Goal: Task Accomplishment & Management: Manage account settings

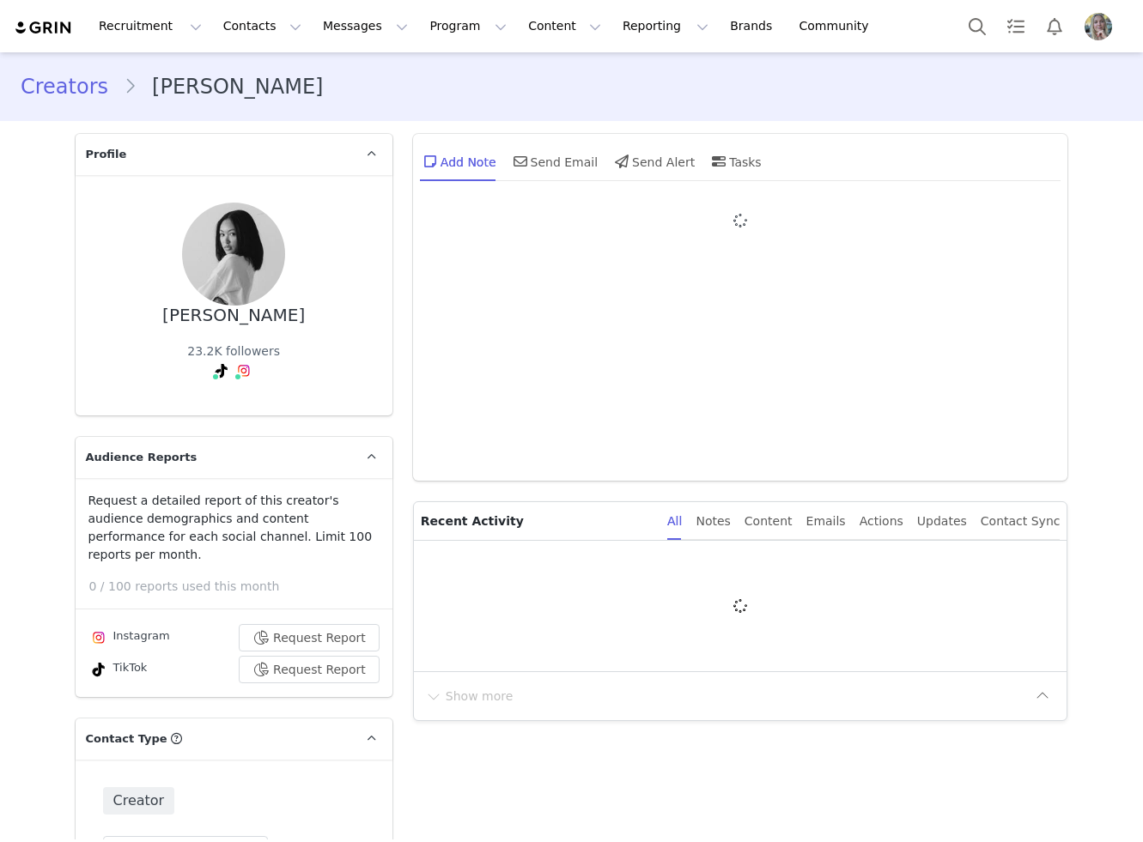
type input "+1 ([GEOGRAPHIC_DATA])"
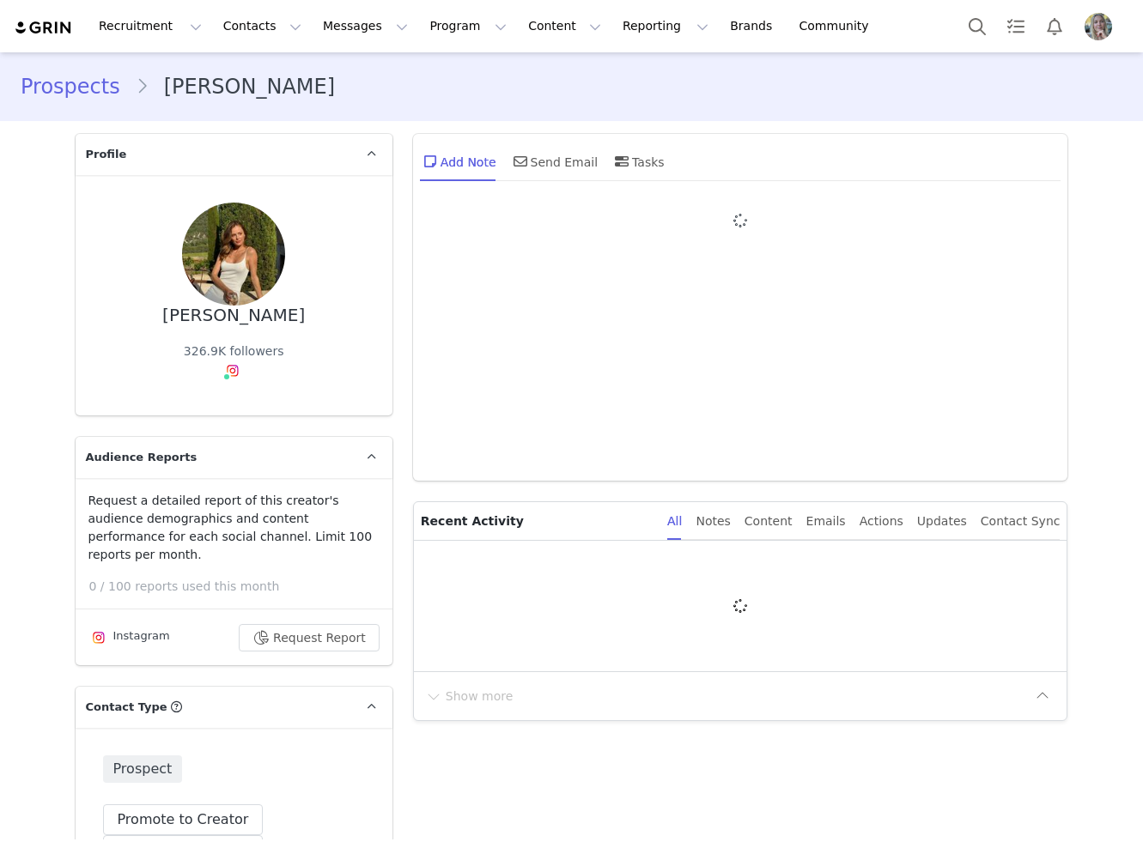
type input "+1 ([GEOGRAPHIC_DATA])"
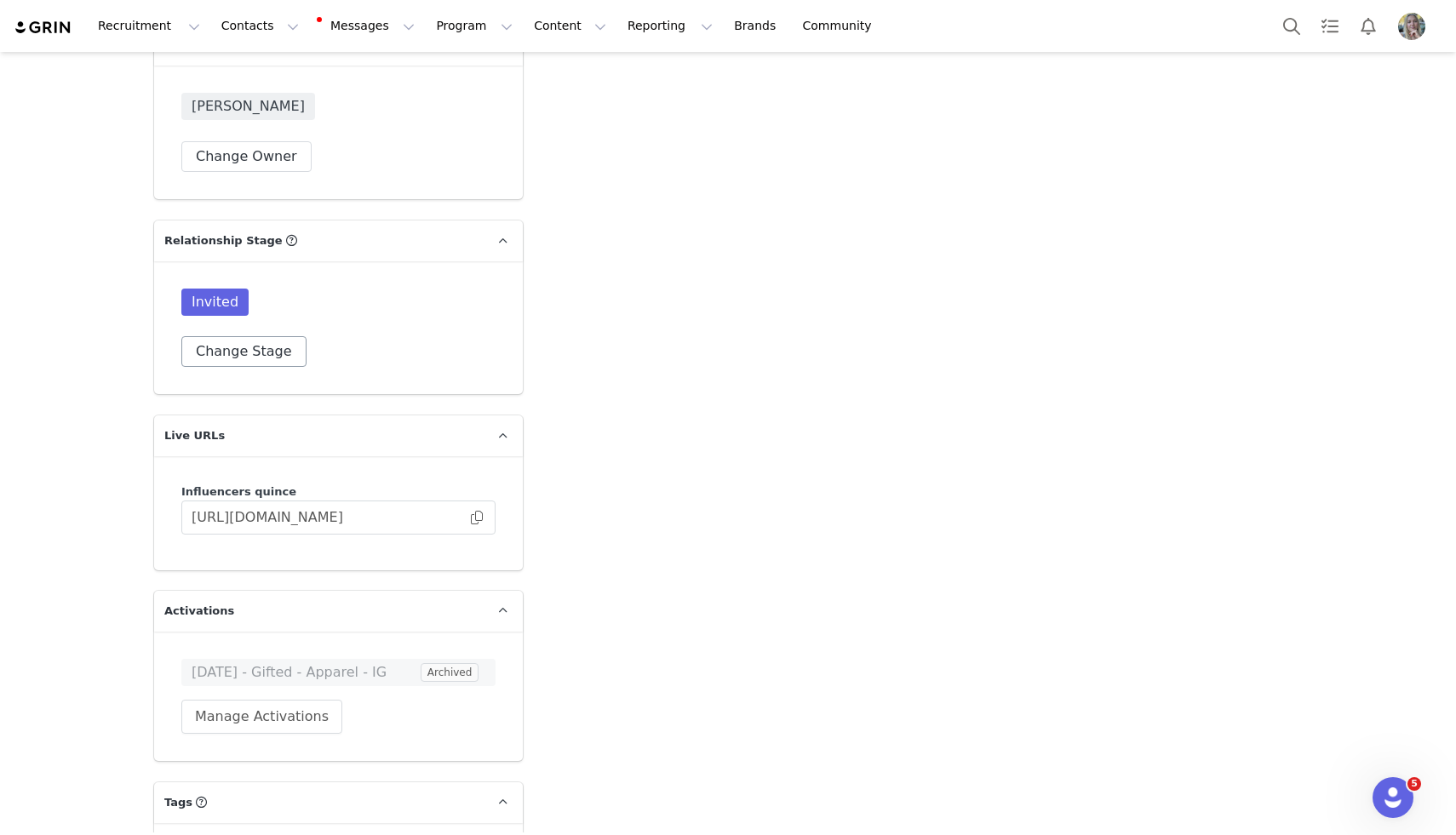
scroll to position [3334, 0]
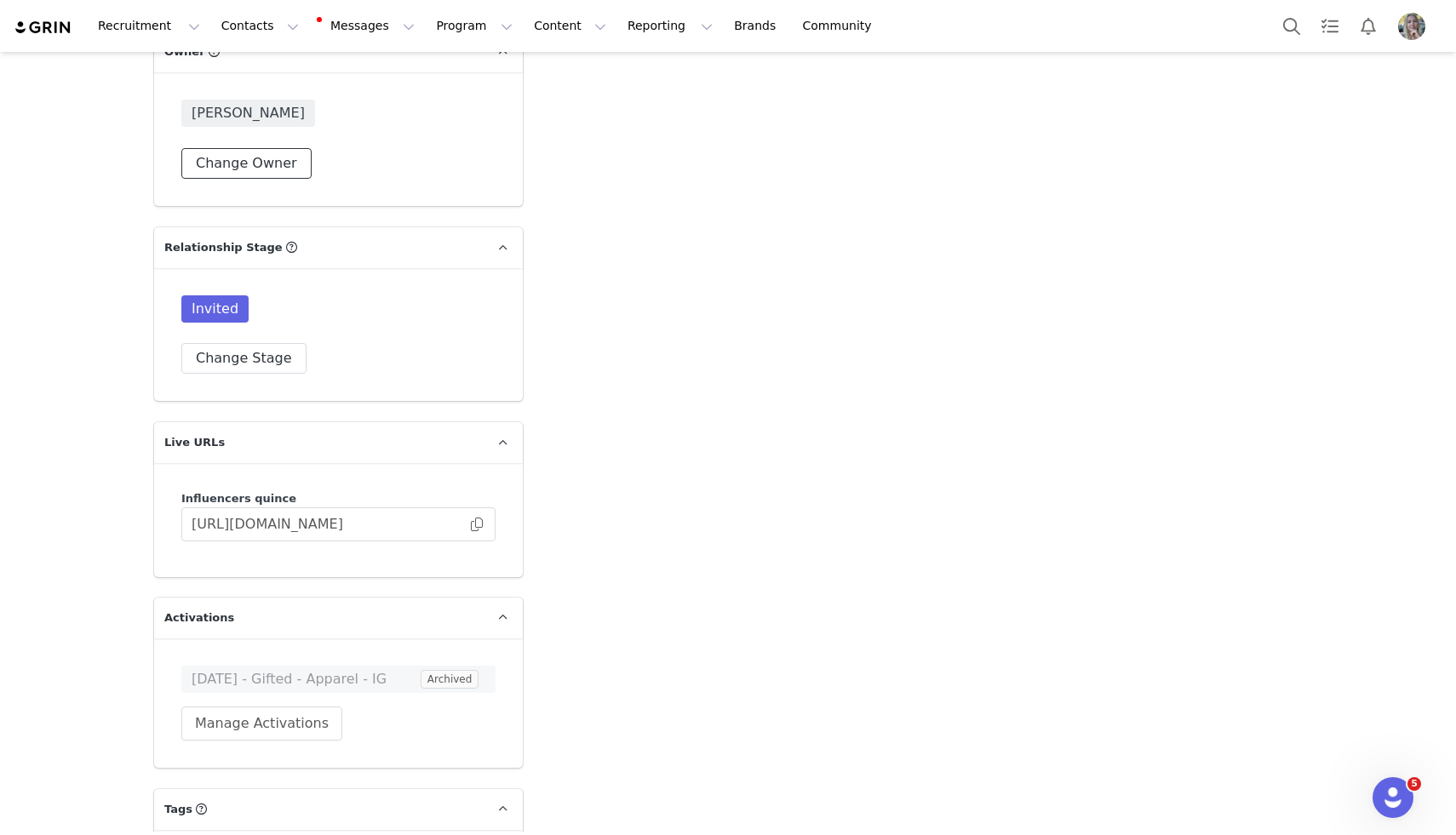
click at [258, 148] on button "Change Owner" at bounding box center [246, 163] width 130 height 31
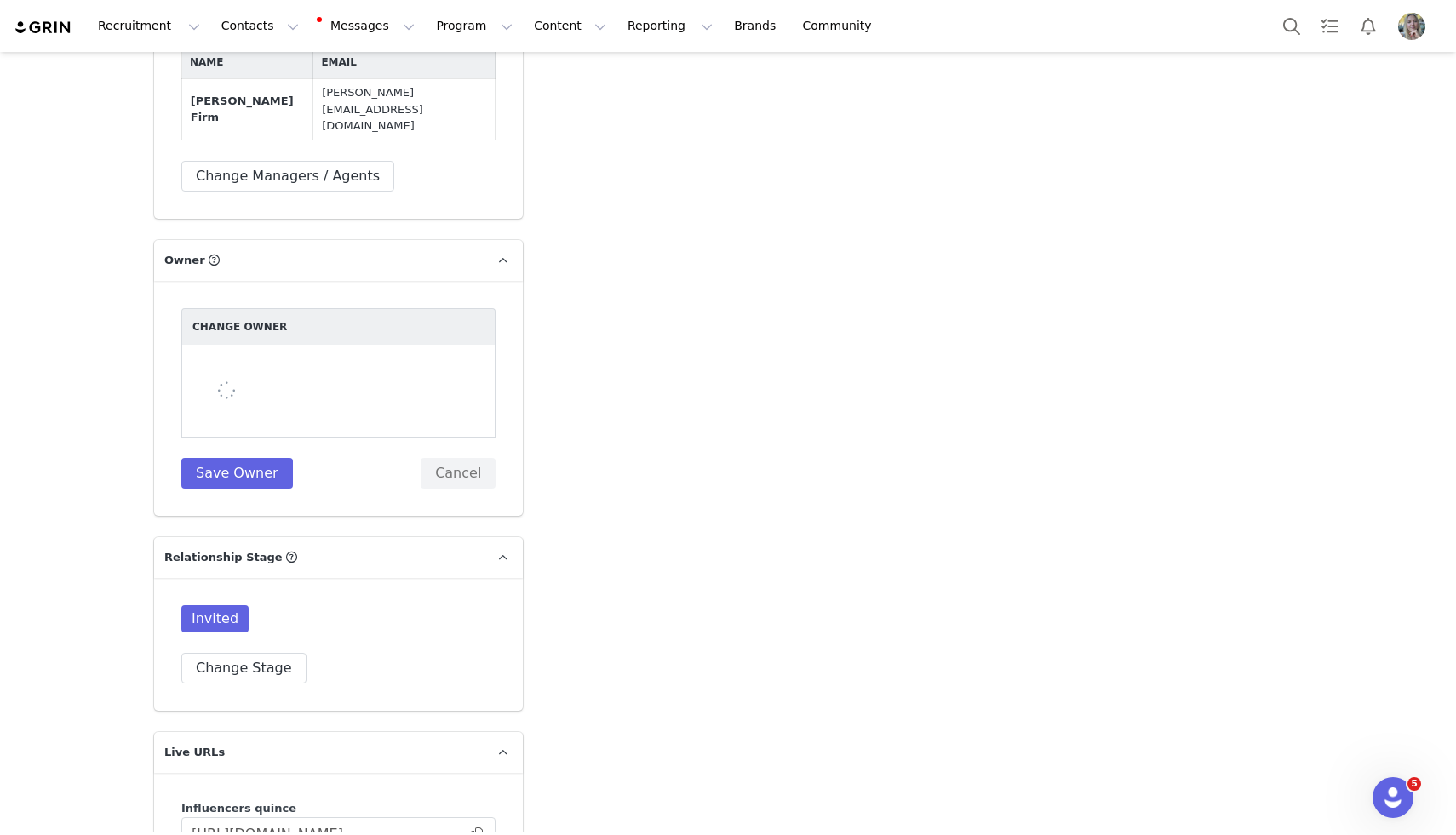
scroll to position [3124, 0]
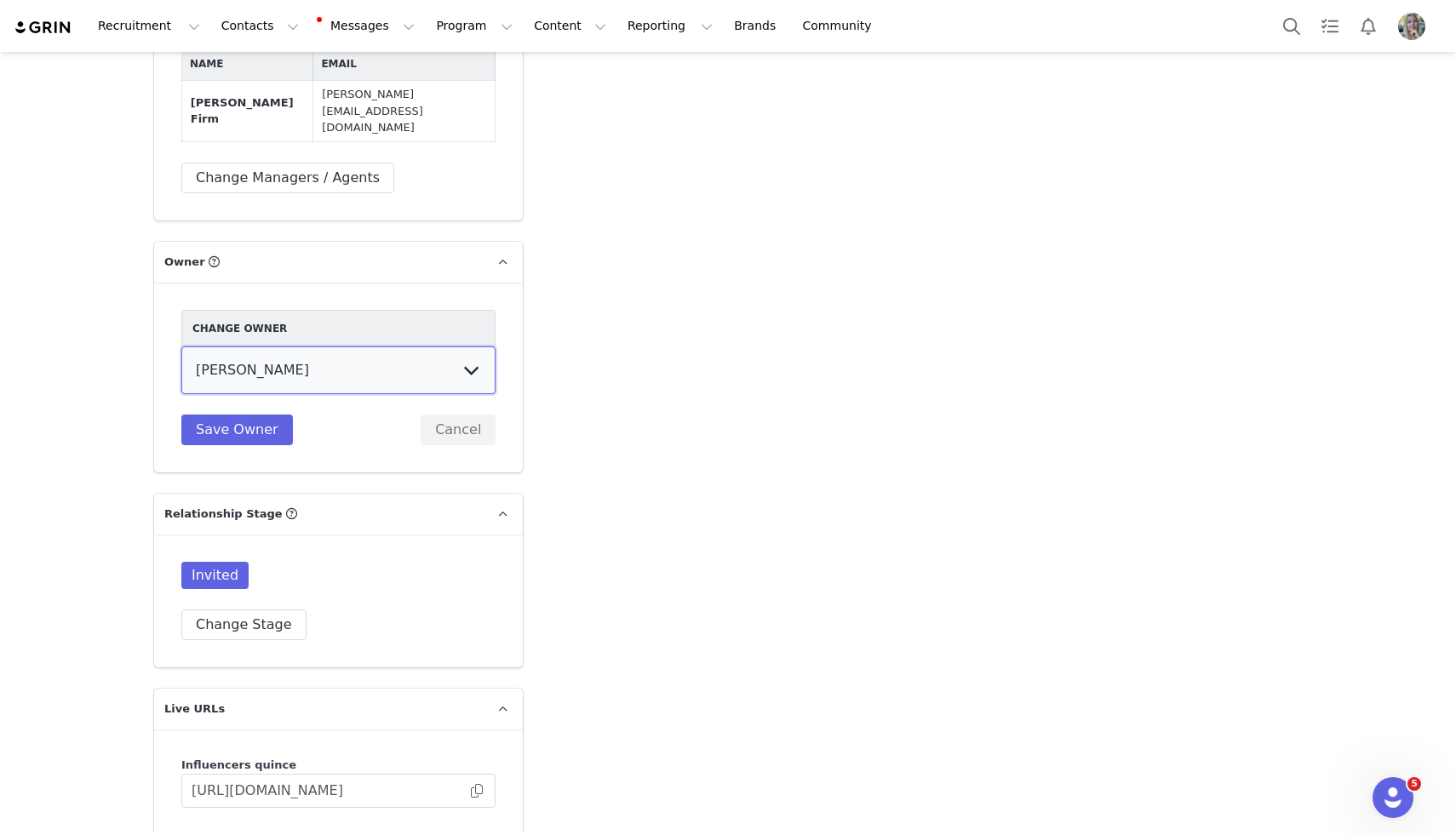
click at [425, 346] on select "Samantha Missaggia Grace McHenry Wendy Menendez Laurel Green Akhil Rana Prateek…" at bounding box center [338, 370] width 314 height 48
select select "15c14d80-e9a8-4e55-80cd-ad030698e534"
click at [182, 346] on select "Samantha Missaggia Grace McHenry Wendy Menendez Laurel Green Akhil Rana Prateek…" at bounding box center [338, 370] width 314 height 48
click at [238, 415] on button "Save Owner" at bounding box center [237, 429] width 111 height 31
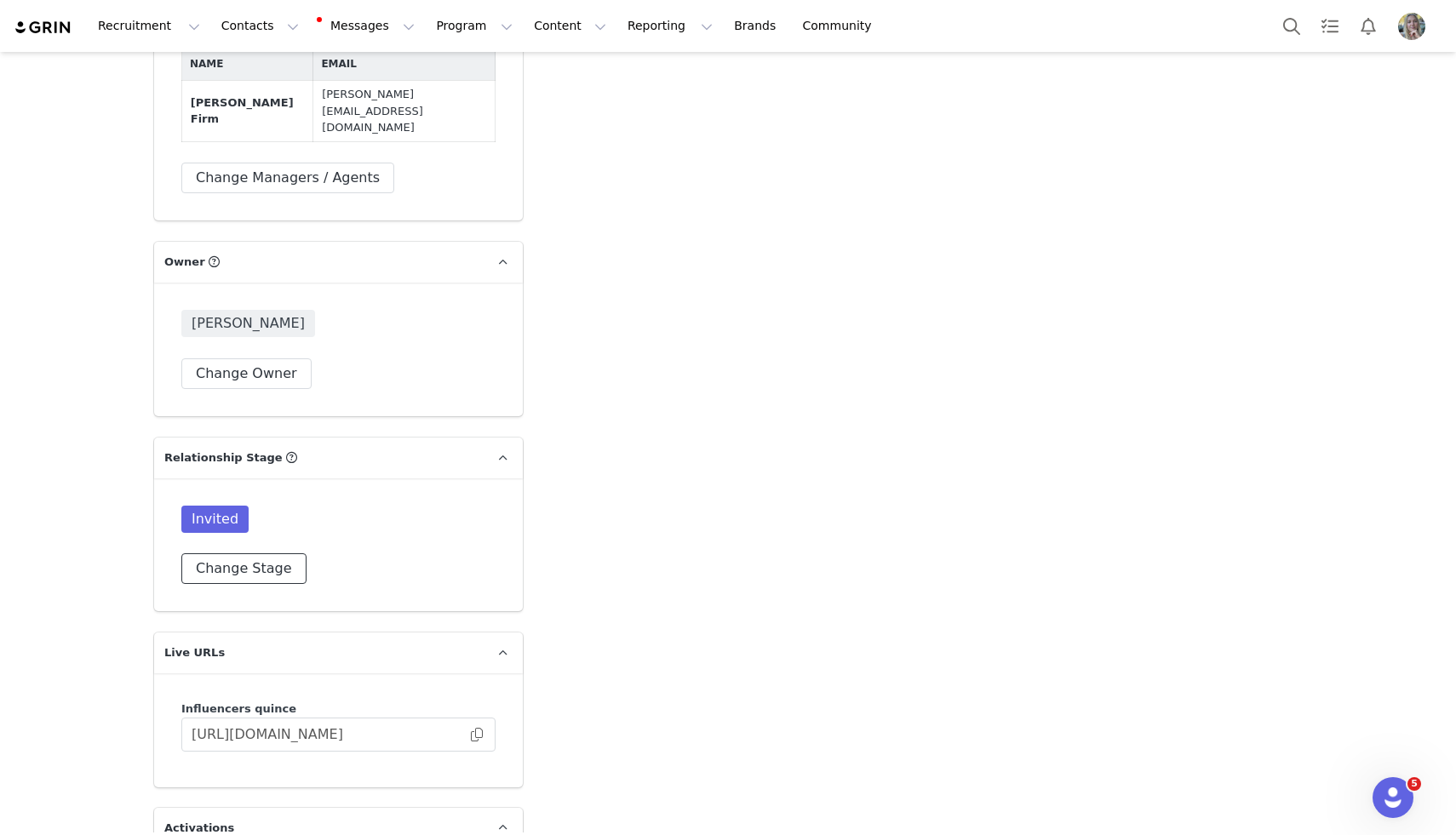
click at [223, 553] on button "Change Stage" at bounding box center [244, 568] width 125 height 31
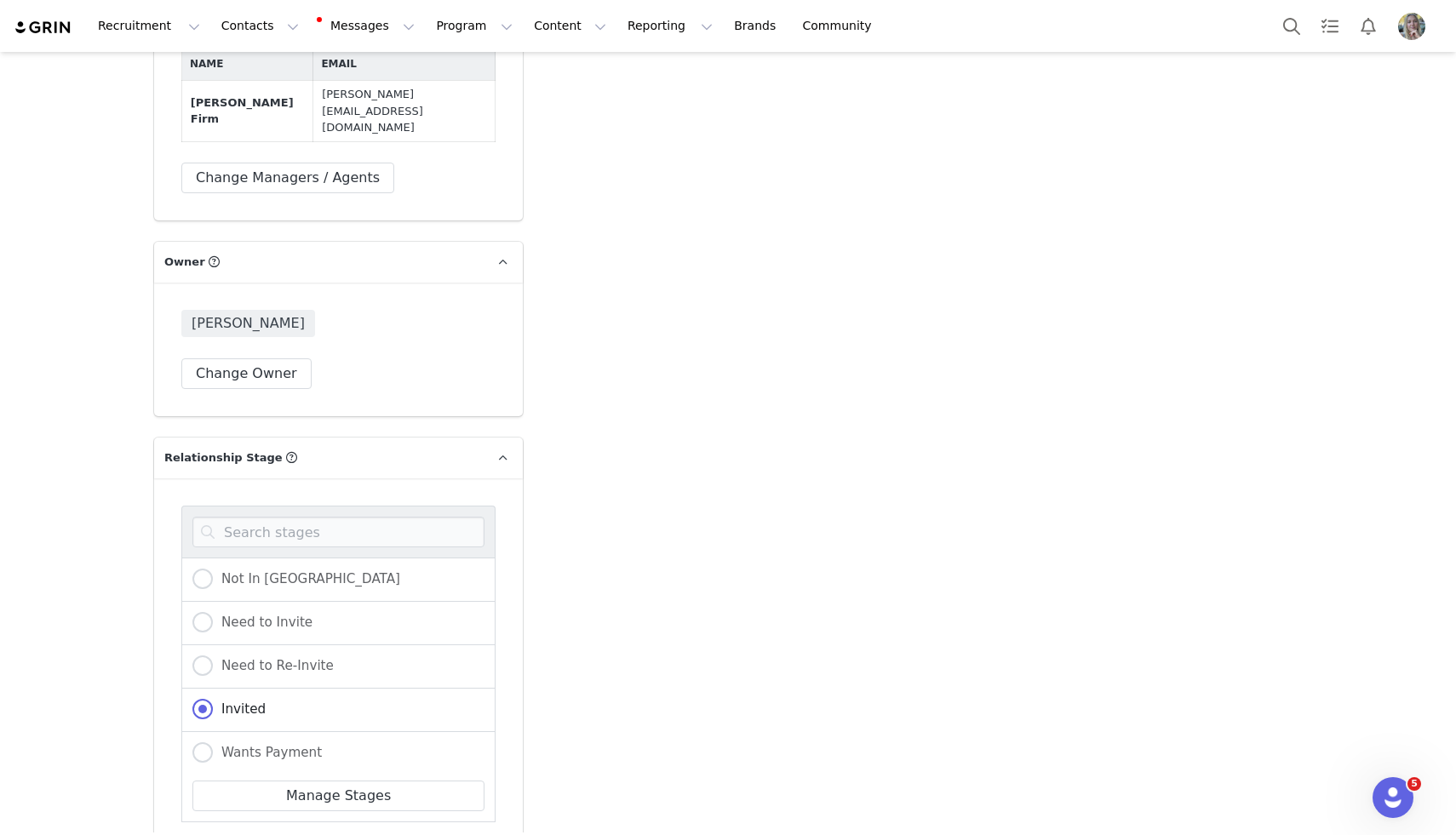
scroll to position [353, 0]
click at [262, 740] on span "Do Not Outreach To" at bounding box center [281, 747] width 135 height 15
click at [213, 738] on input "Do Not Outreach To" at bounding box center [202, 749] width 21 height 22
radio input "true"
radio input "false"
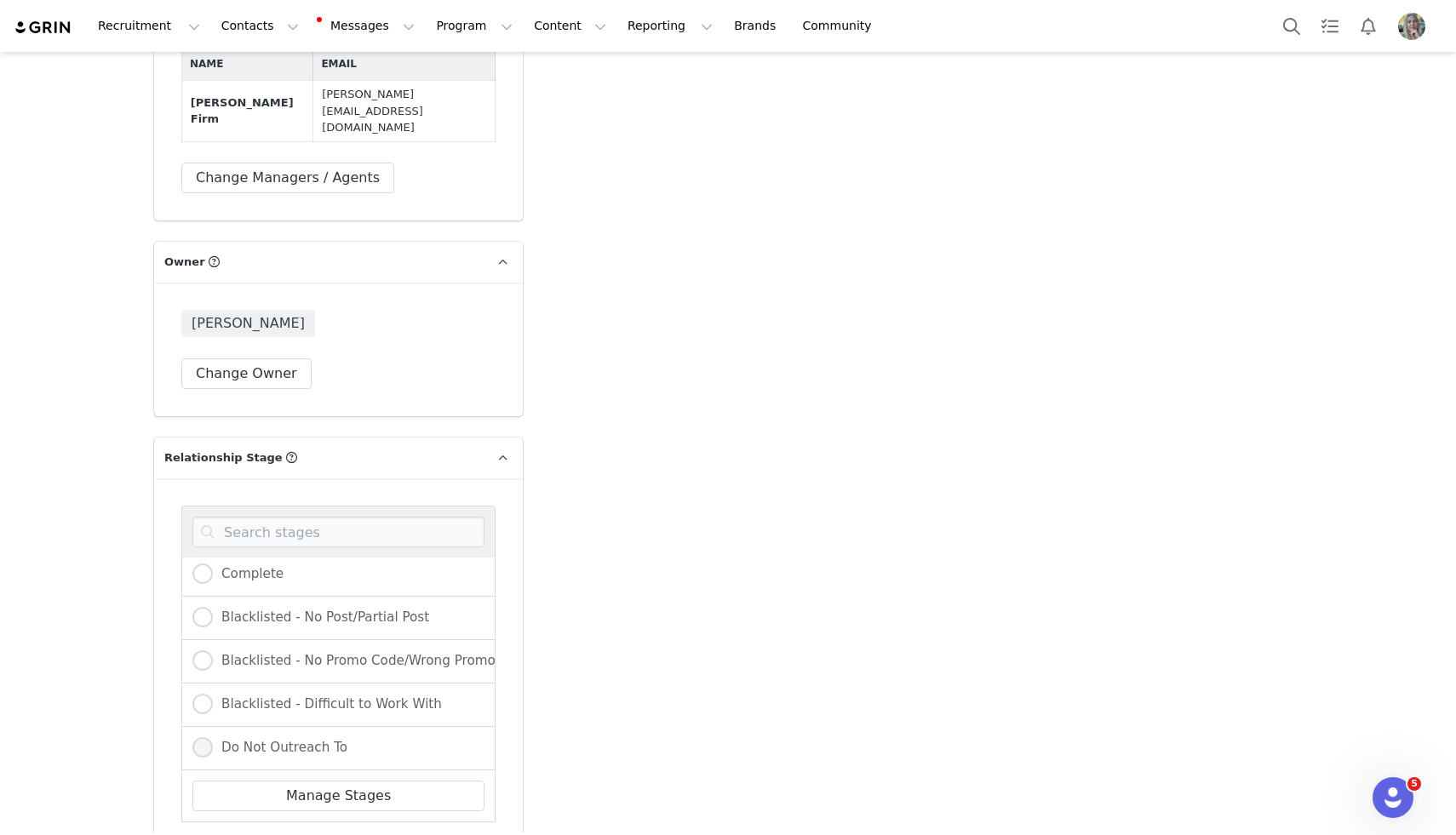
radio input "true"
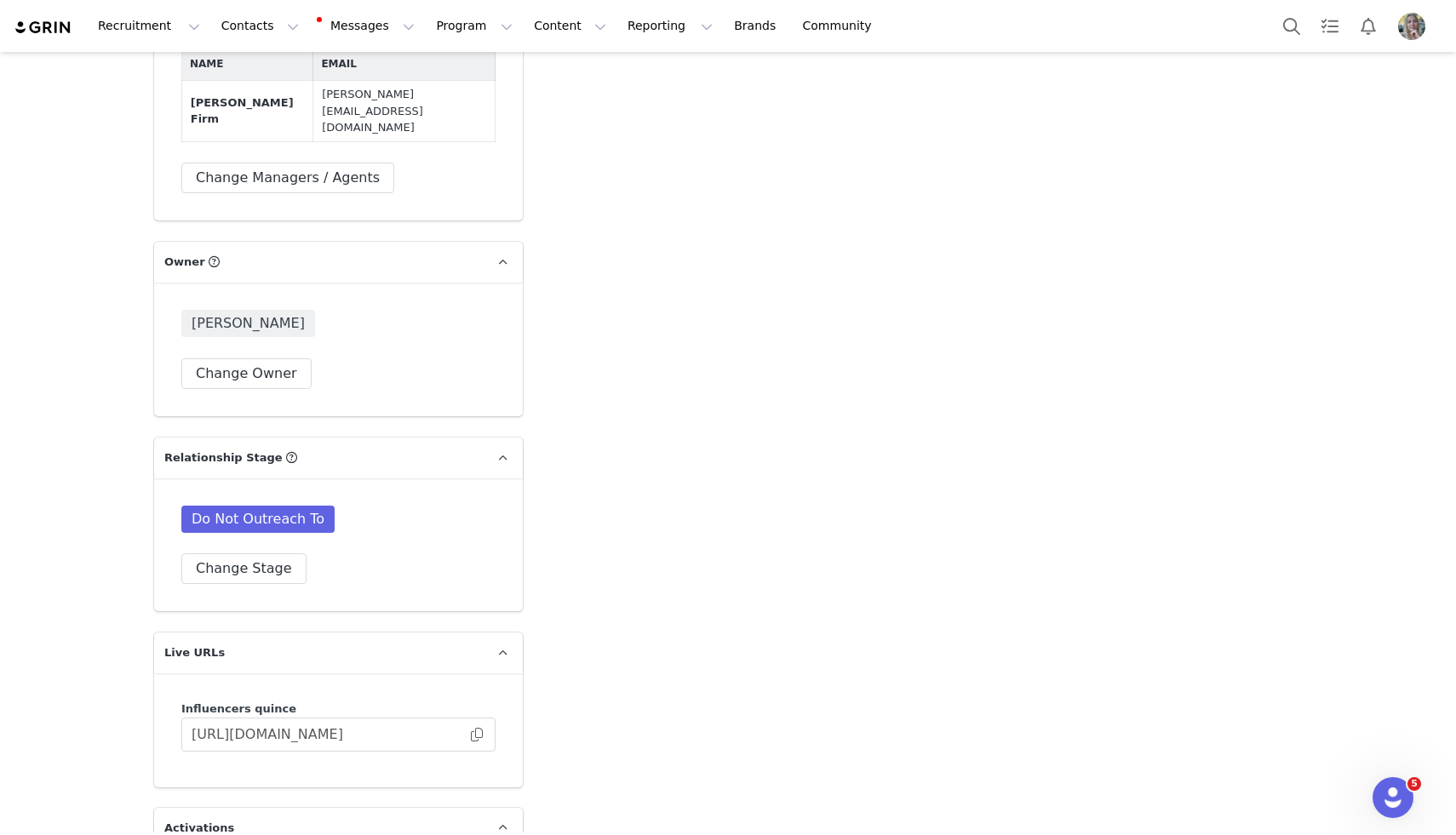
scroll to position [3514, 0]
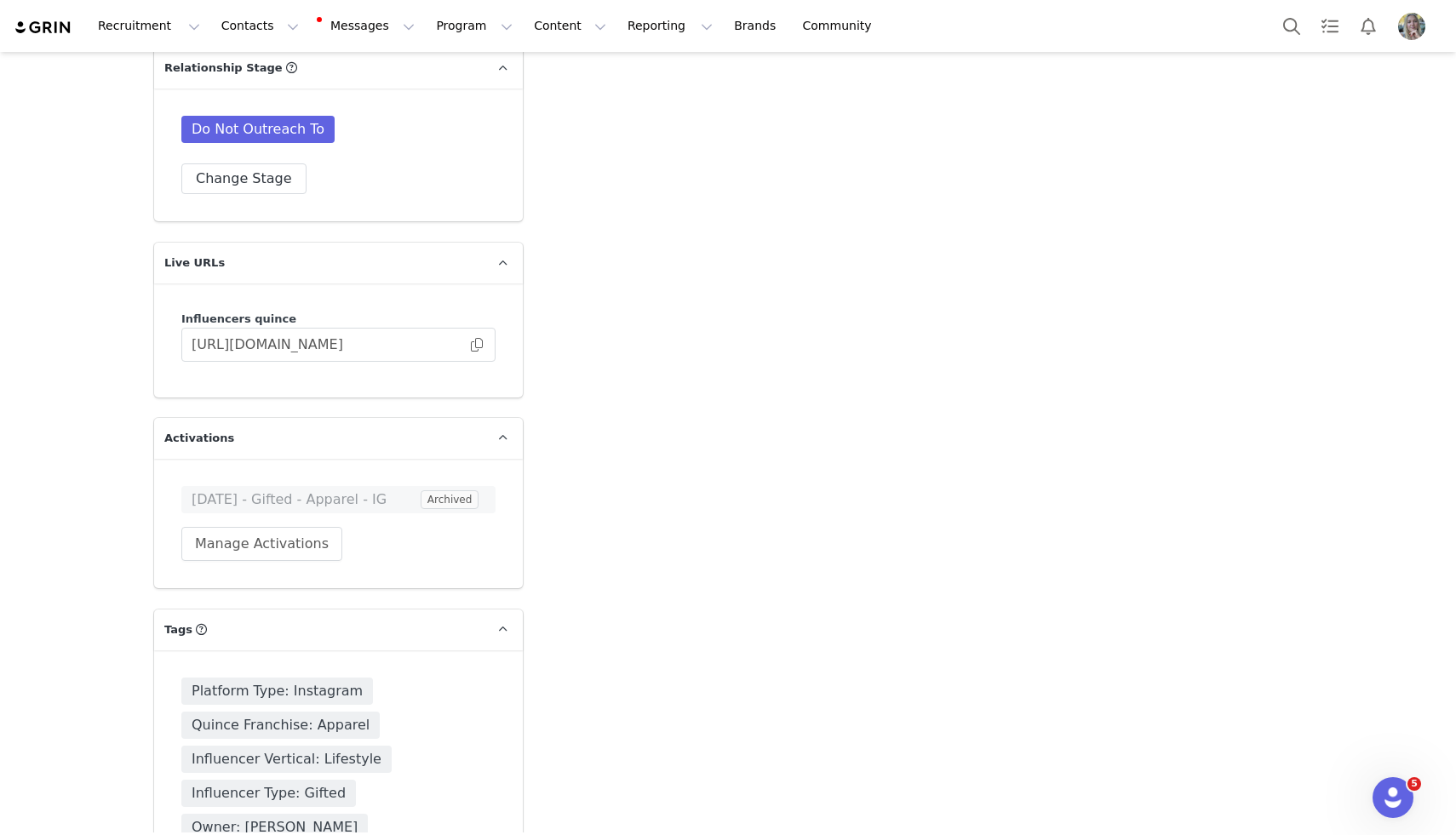
click at [241, 802] on div "Platform Type: Instagram Quince Franchise: Apparel Influencer Vertical: Lifesty…" at bounding box center [338, 784] width 369 height 269
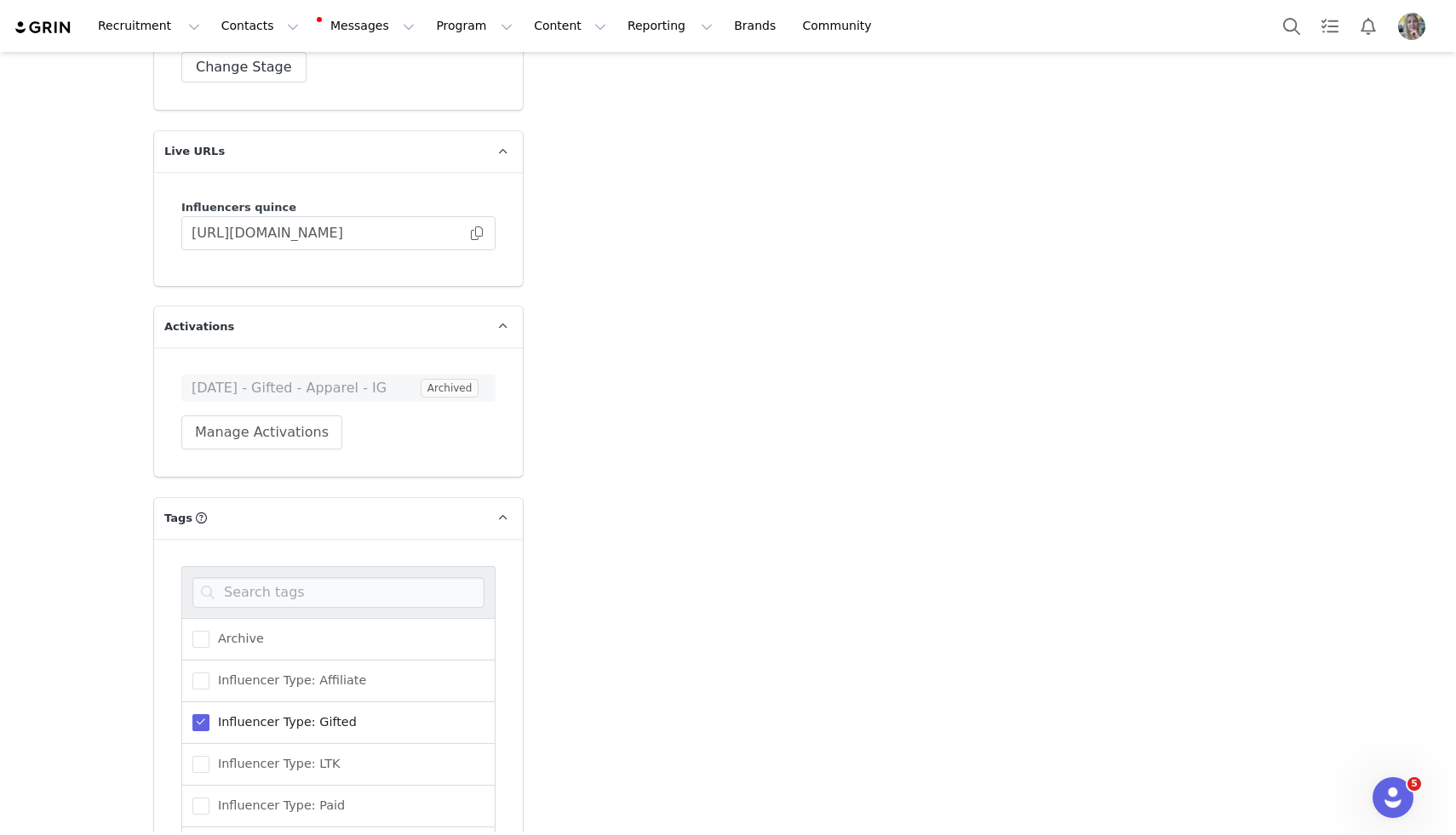
scroll to position [3691, 0]
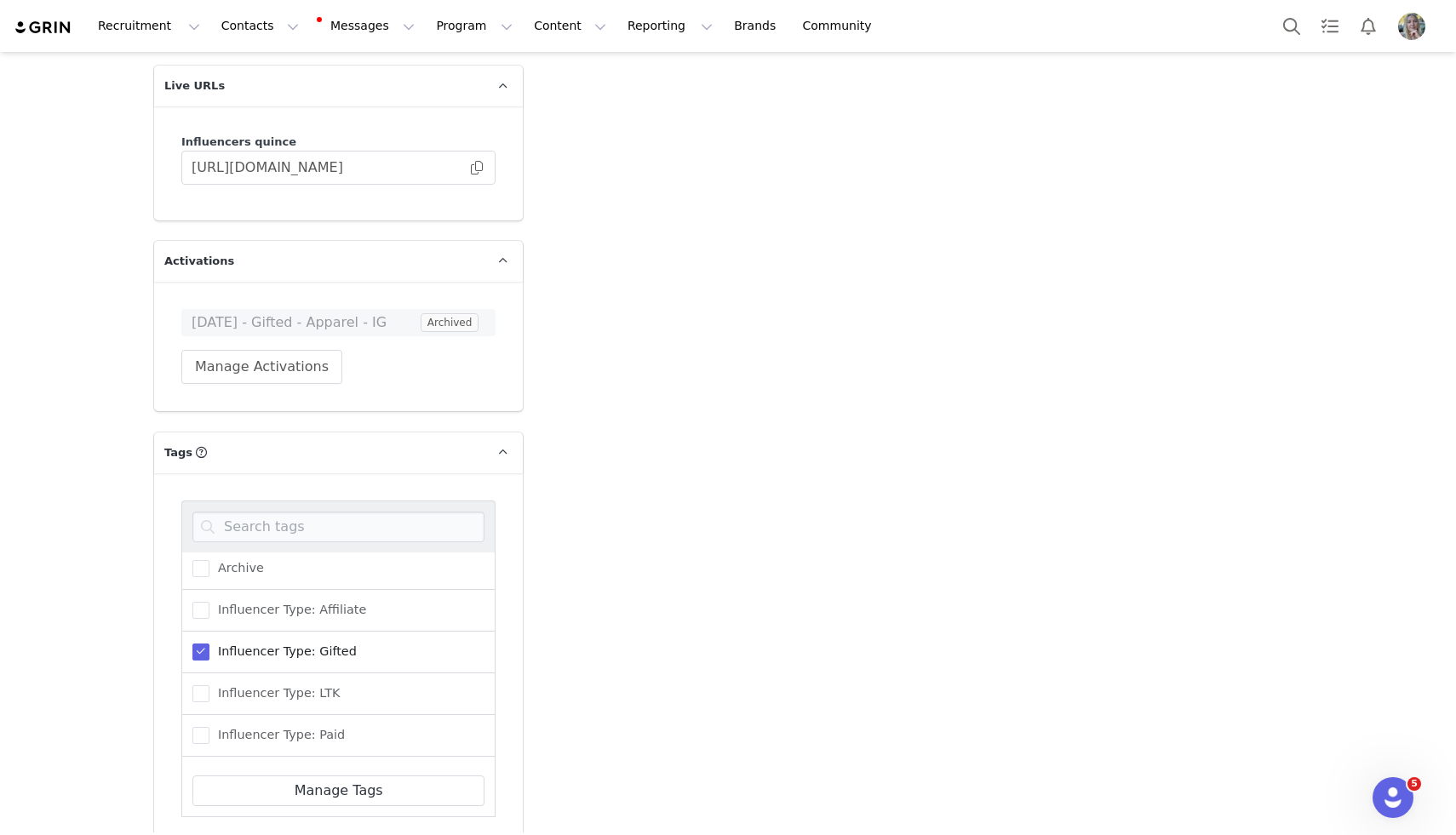
click at [287, 642] on label "Influencer Type: Gifted" at bounding box center [275, 652] width 165 height 21
click at [209, 644] on input "Influencer Type: Gifted" at bounding box center [209, 644] width 0 height 0
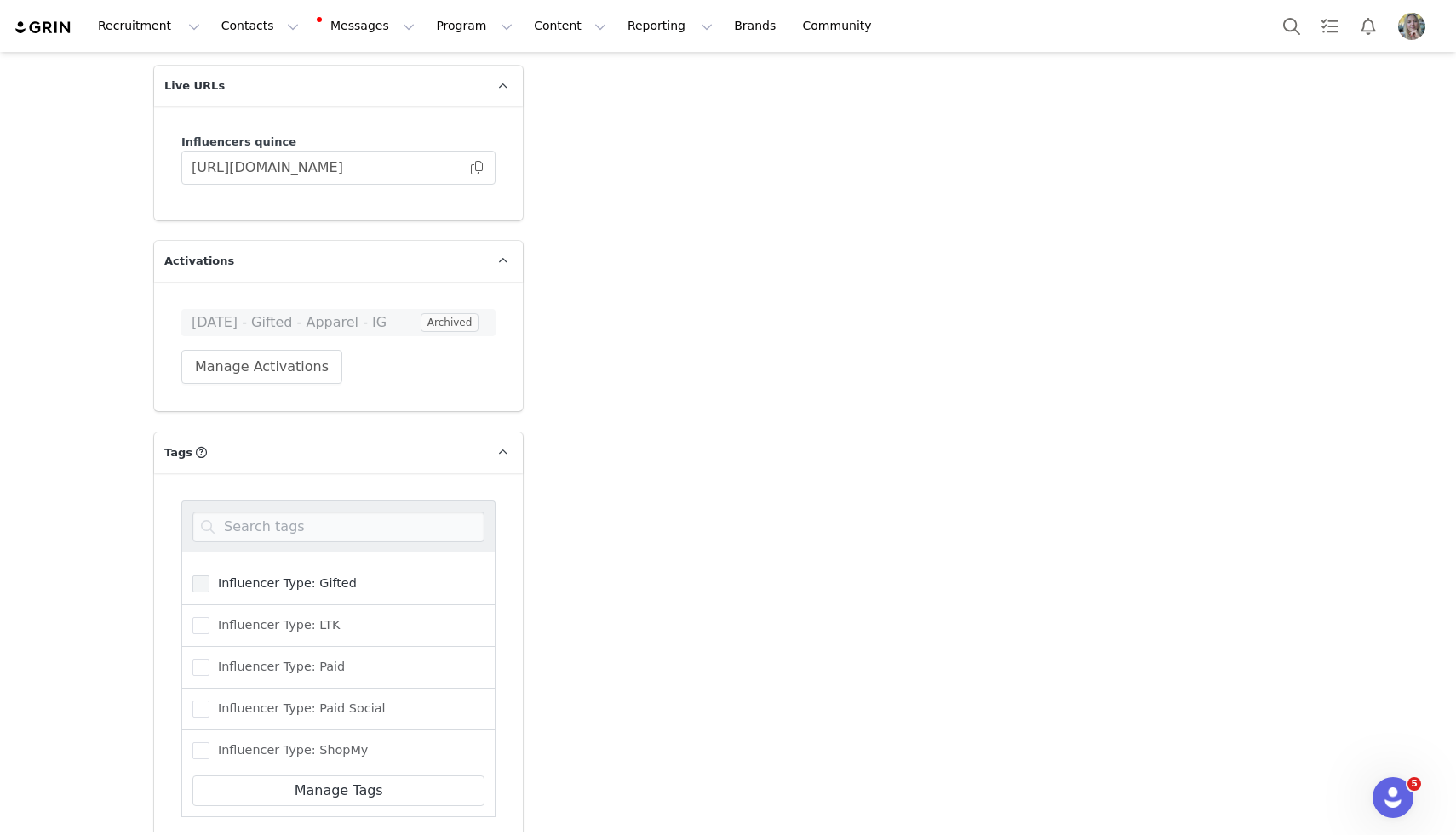
scroll to position [113, 0]
click at [287, 702] on span "Influencer Type: ShopMy" at bounding box center [289, 710] width 159 height 16
click at [209, 702] on input "Influencer Type: ShopMy" at bounding box center [209, 702] width 0 height 0
click at [294, 616] on span "Influencer Vertical: Lifestyle" at bounding box center [299, 624] width 180 height 16
click at [209, 616] on input "Influencer Vertical: Lifestyle" at bounding box center [209, 616] width 0 height 0
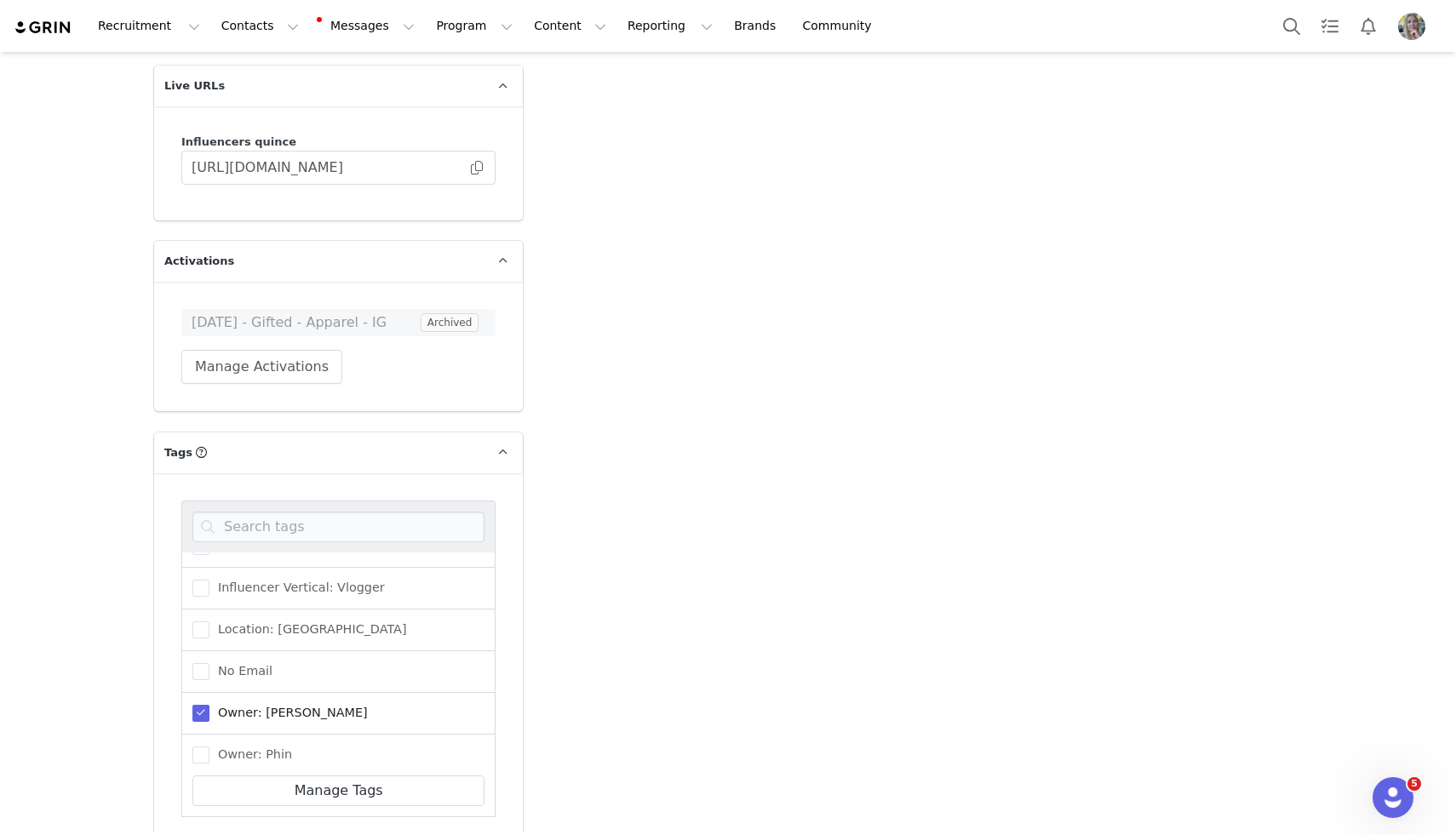
click at [263, 705] on span "Owner: Jinal" at bounding box center [289, 713] width 159 height 16
click at [209, 705] on input "Owner: Jinal" at bounding box center [209, 705] width 0 height 0
click at [282, 617] on span "Platform Type: Instagram" at bounding box center [291, 625] width 163 height 16
click at [209, 617] on input "Platform Type: Instagram" at bounding box center [209, 617] width 0 height 0
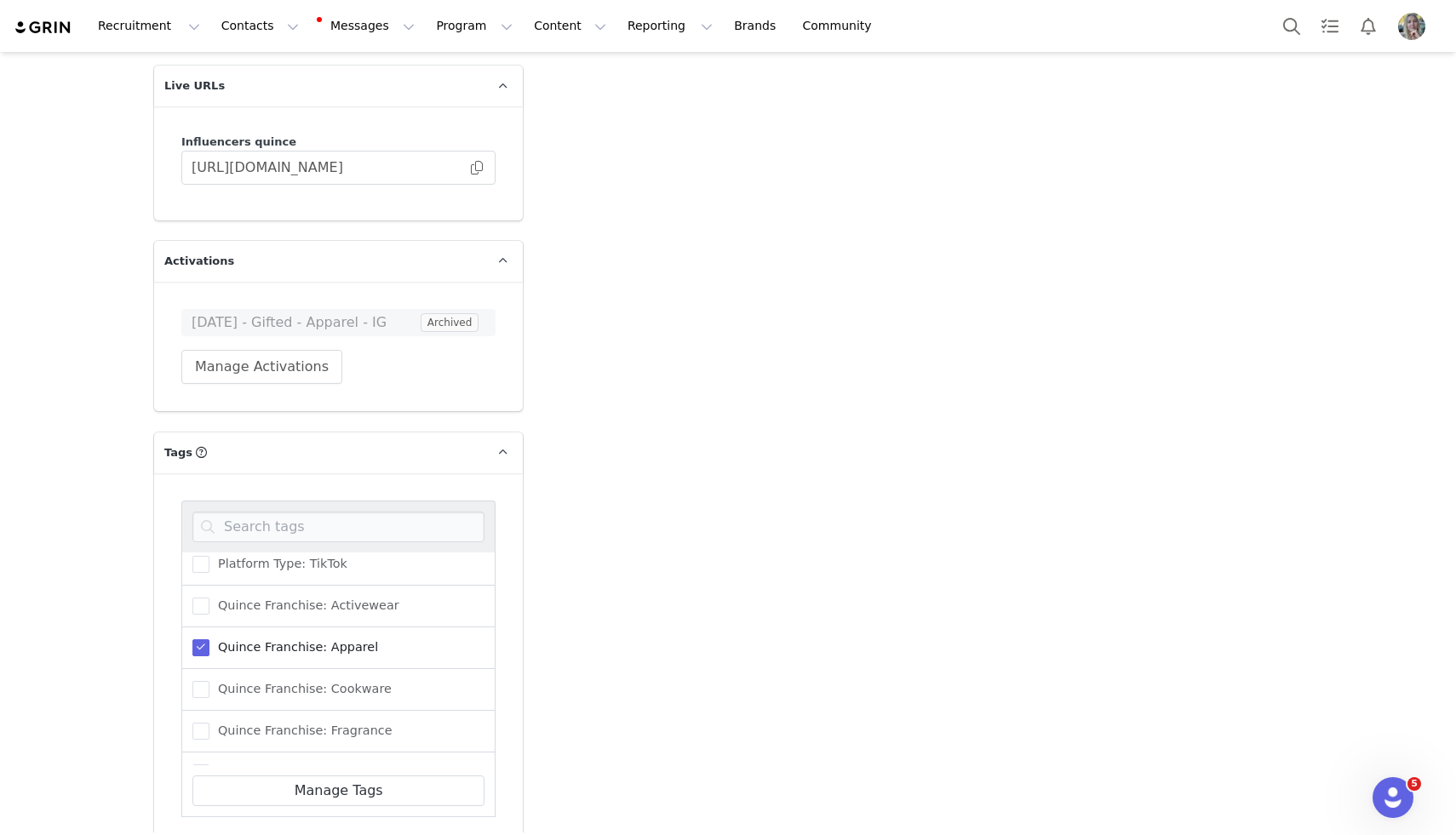
click at [281, 640] on span "Quince Franchise: Apparel" at bounding box center [294, 648] width 169 height 16
click at [209, 640] on input "Quince Franchise: Apparel" at bounding box center [209, 640] width 0 height 0
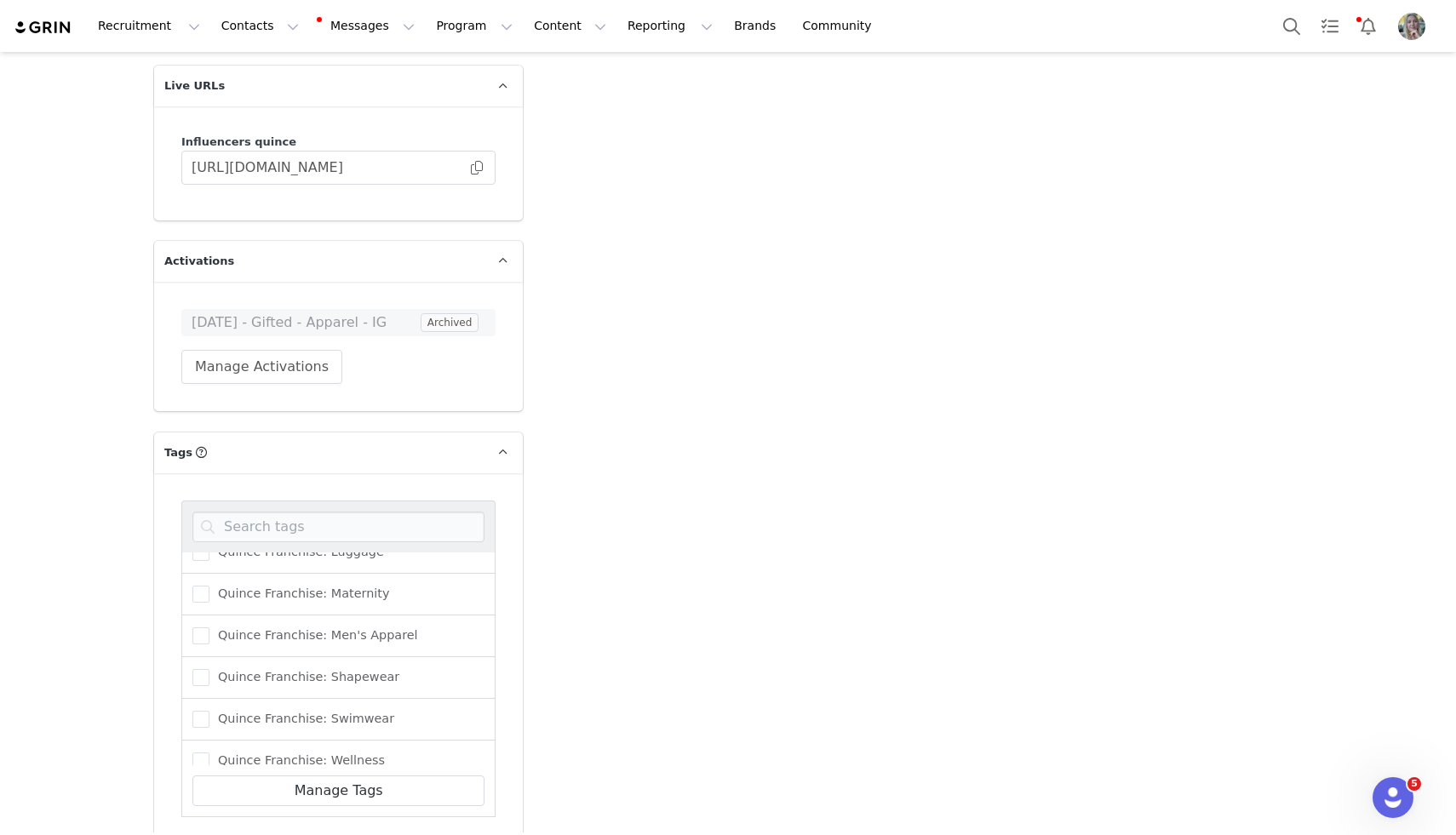
scroll to position [1290, 0]
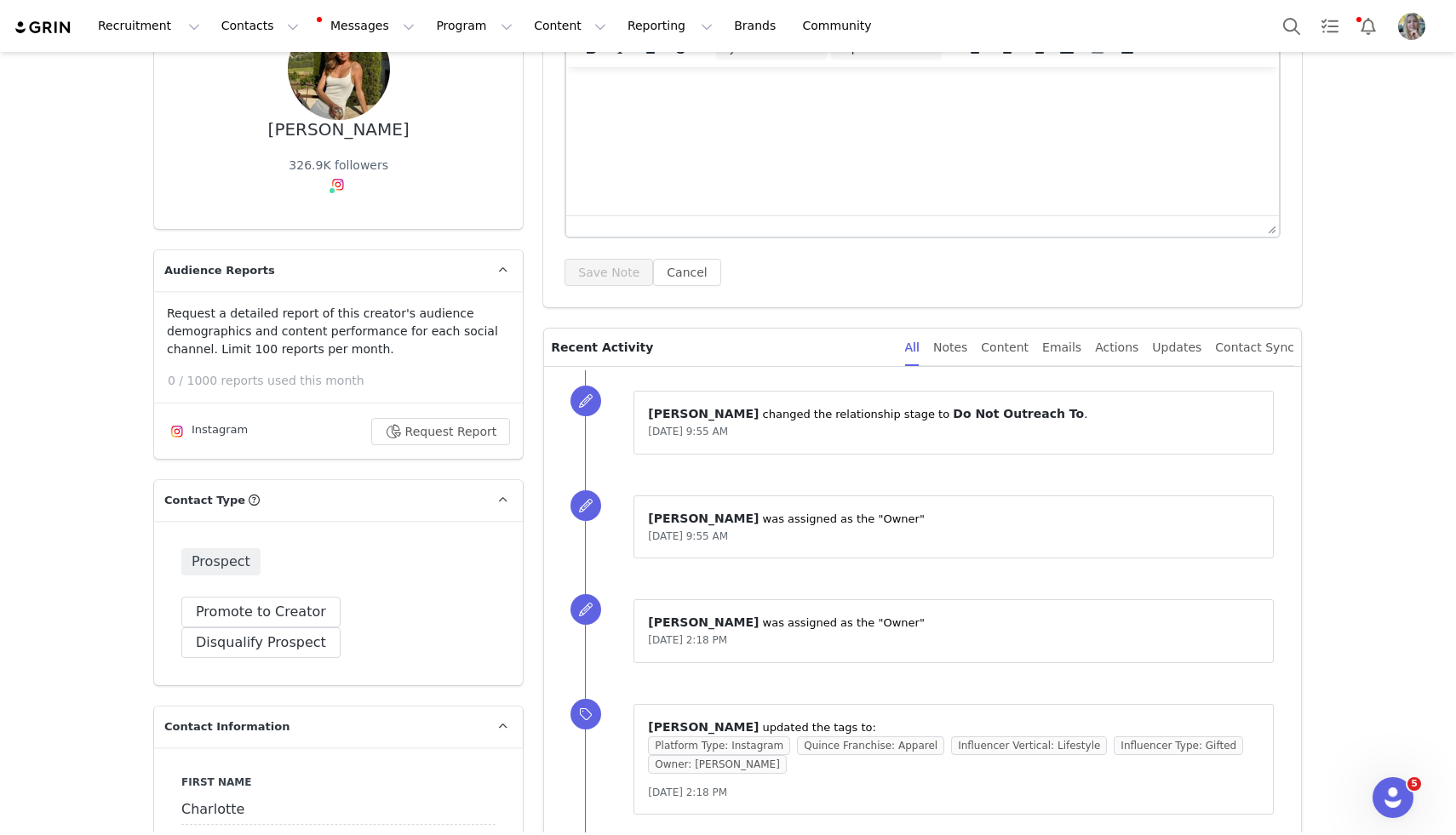
scroll to position [0, 0]
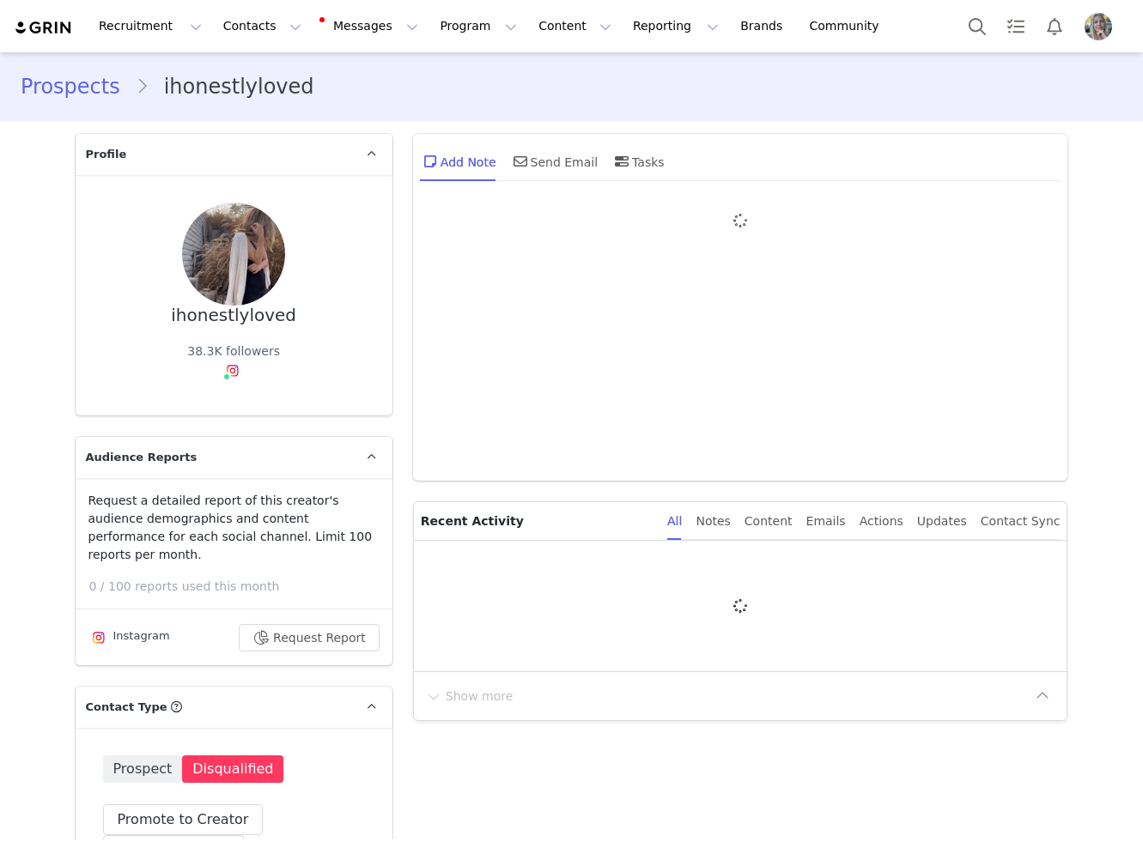
type input "+1 ([GEOGRAPHIC_DATA])"
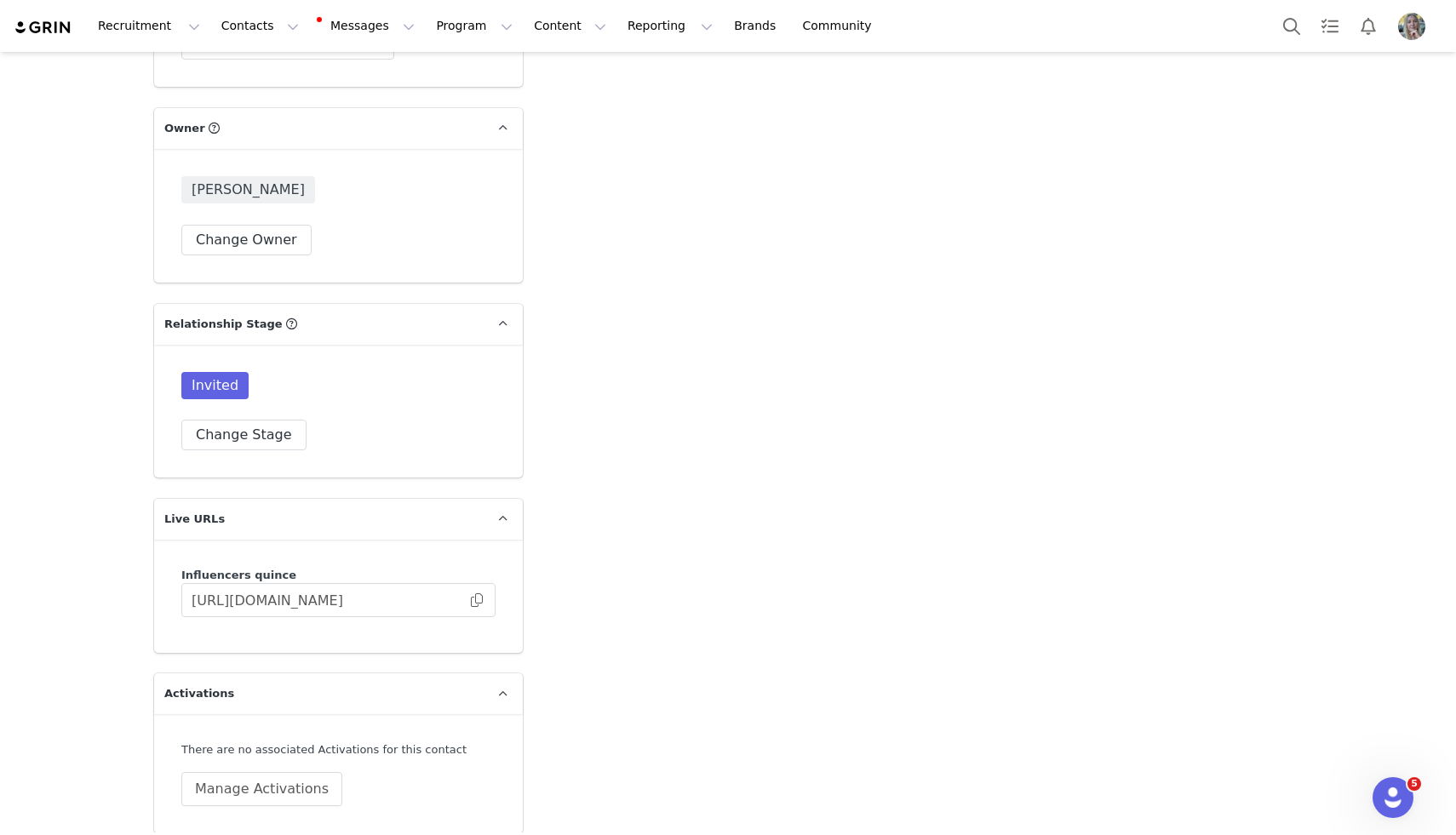
scroll to position [3134, 0]
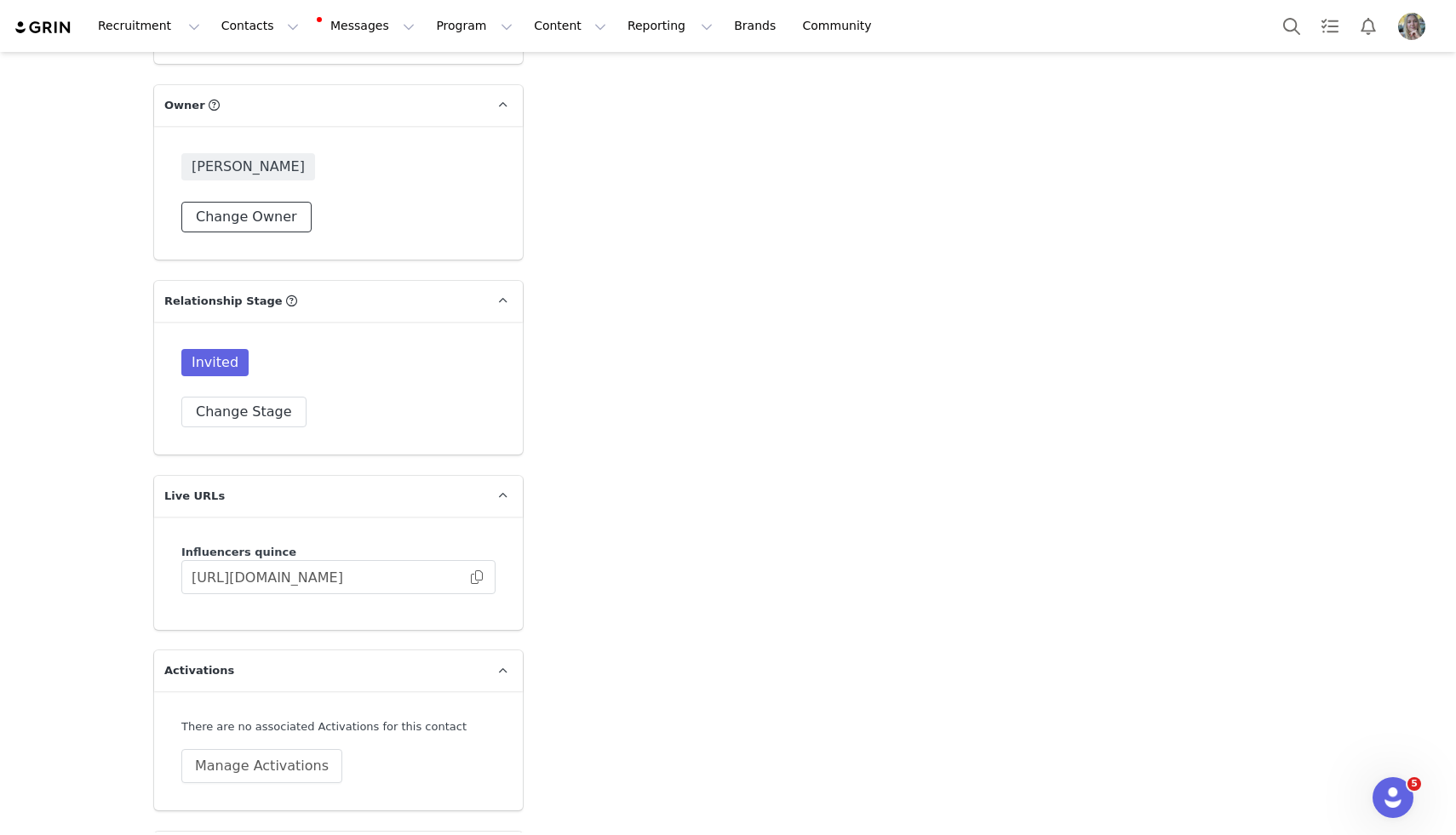
click at [255, 218] on button "Change Owner" at bounding box center [246, 217] width 130 height 31
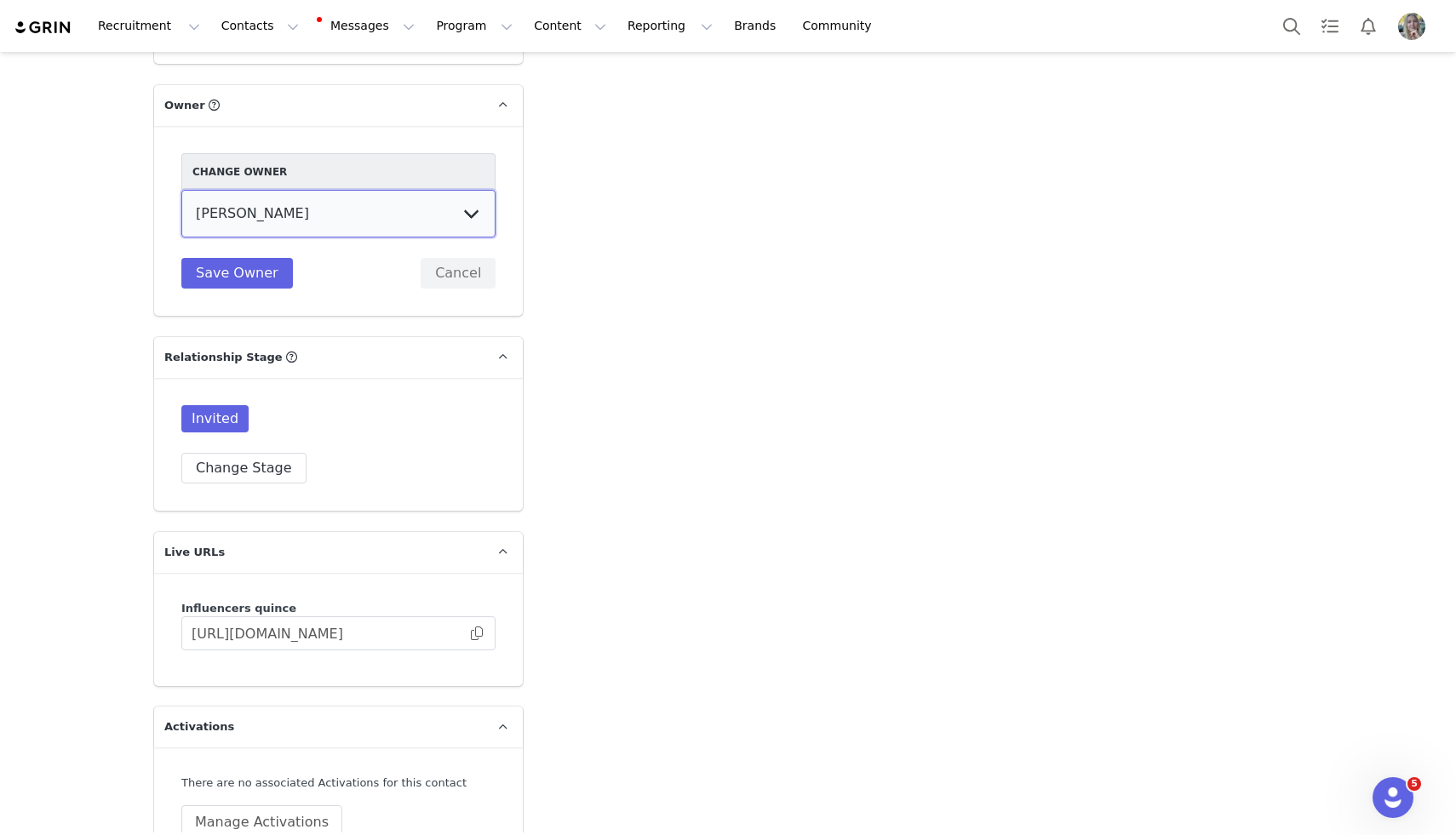
click at [309, 204] on select "Samantha Missaggia Grace McHenry Wendy Menendez Laurel Green Akhil Rana Prateek…" at bounding box center [338, 213] width 314 height 48
select select "15c14d80-e9a8-4e55-80cd-ad030698e534"
click at [182, 189] on select "Samantha Missaggia Grace McHenry Wendy Menendez Laurel Green Akhil Rana Prateek…" at bounding box center [338, 213] width 314 height 48
click at [242, 275] on button "Save Owner" at bounding box center [237, 273] width 111 height 31
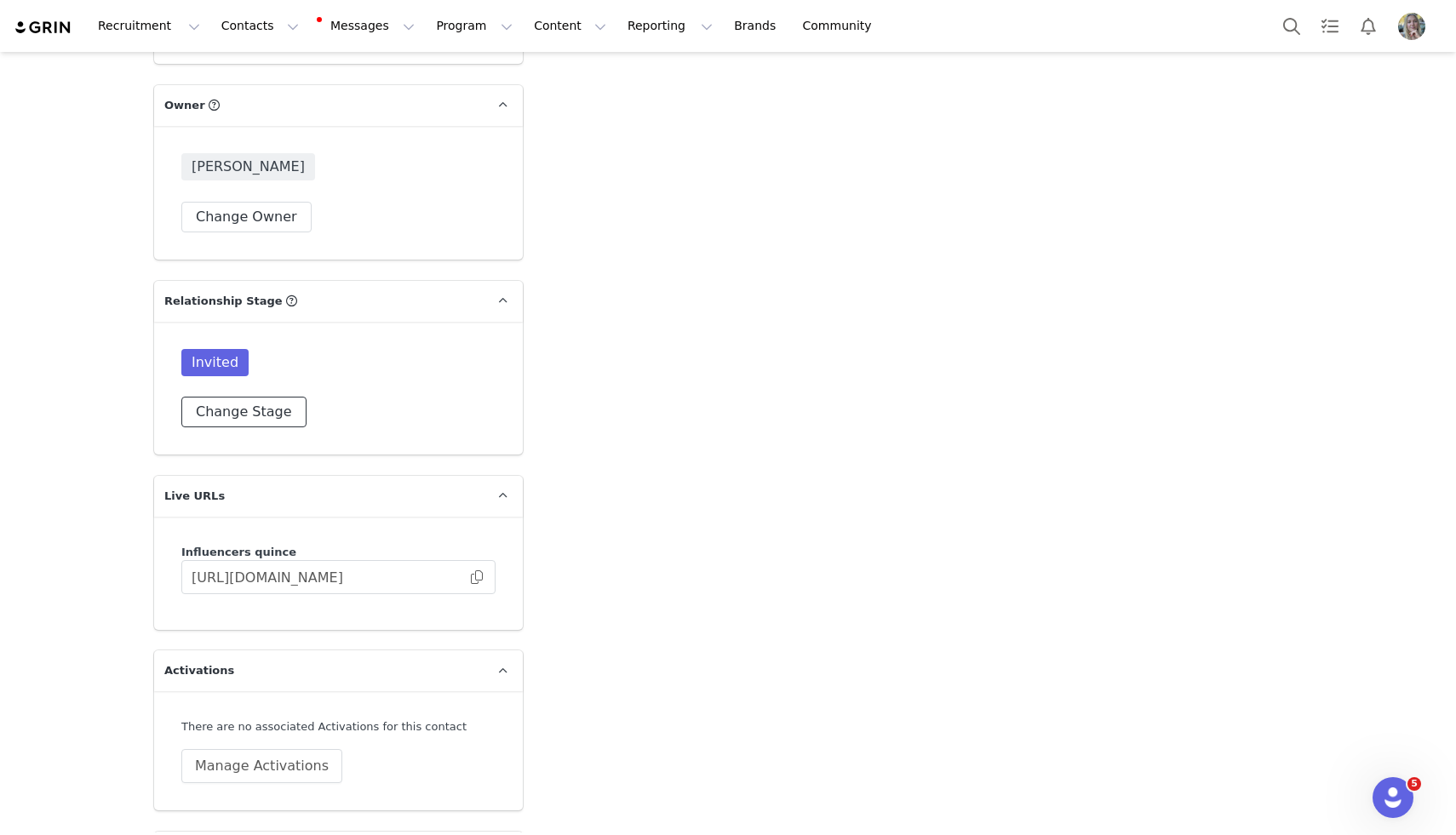
click at [232, 416] on button "Change Stage" at bounding box center [244, 412] width 125 height 31
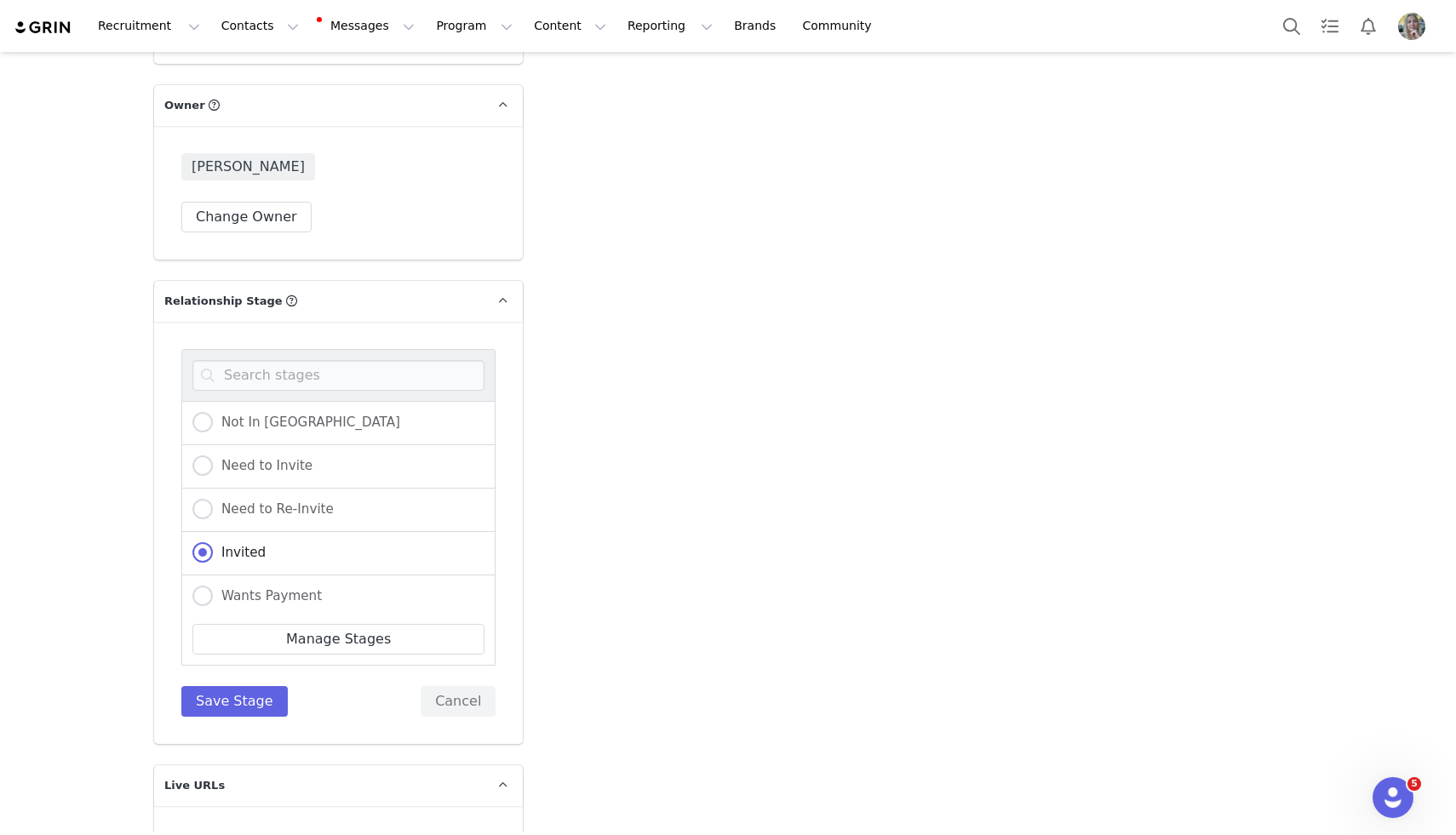
scroll to position [353, 0]
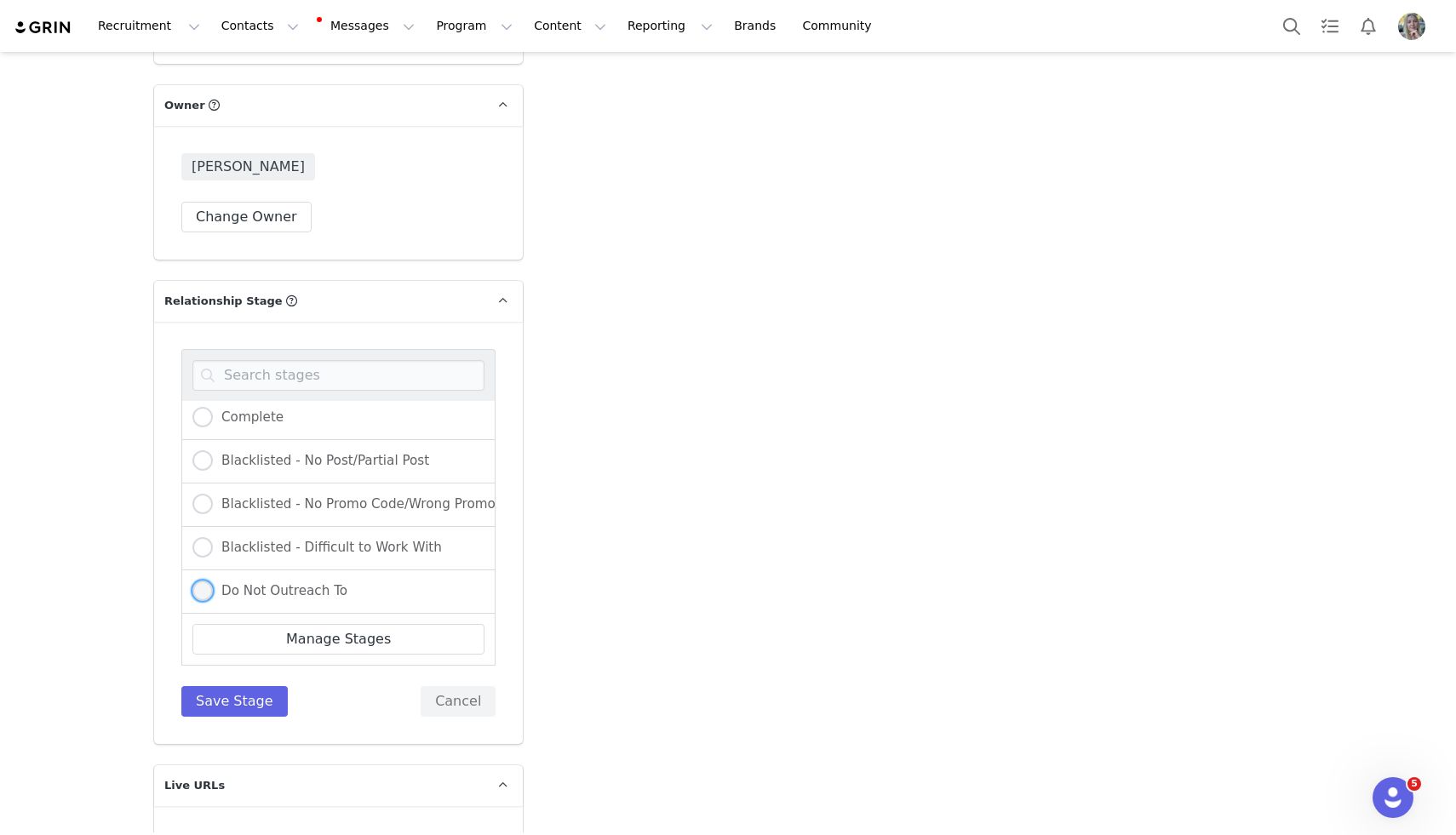
click at [244, 596] on label "Do Not Outreach To" at bounding box center [270, 592] width 155 height 22
click at [213, 596] on input "Do Not Outreach To" at bounding box center [202, 592] width 21 height 22
radio input "true"
radio input "false"
radio input "true"
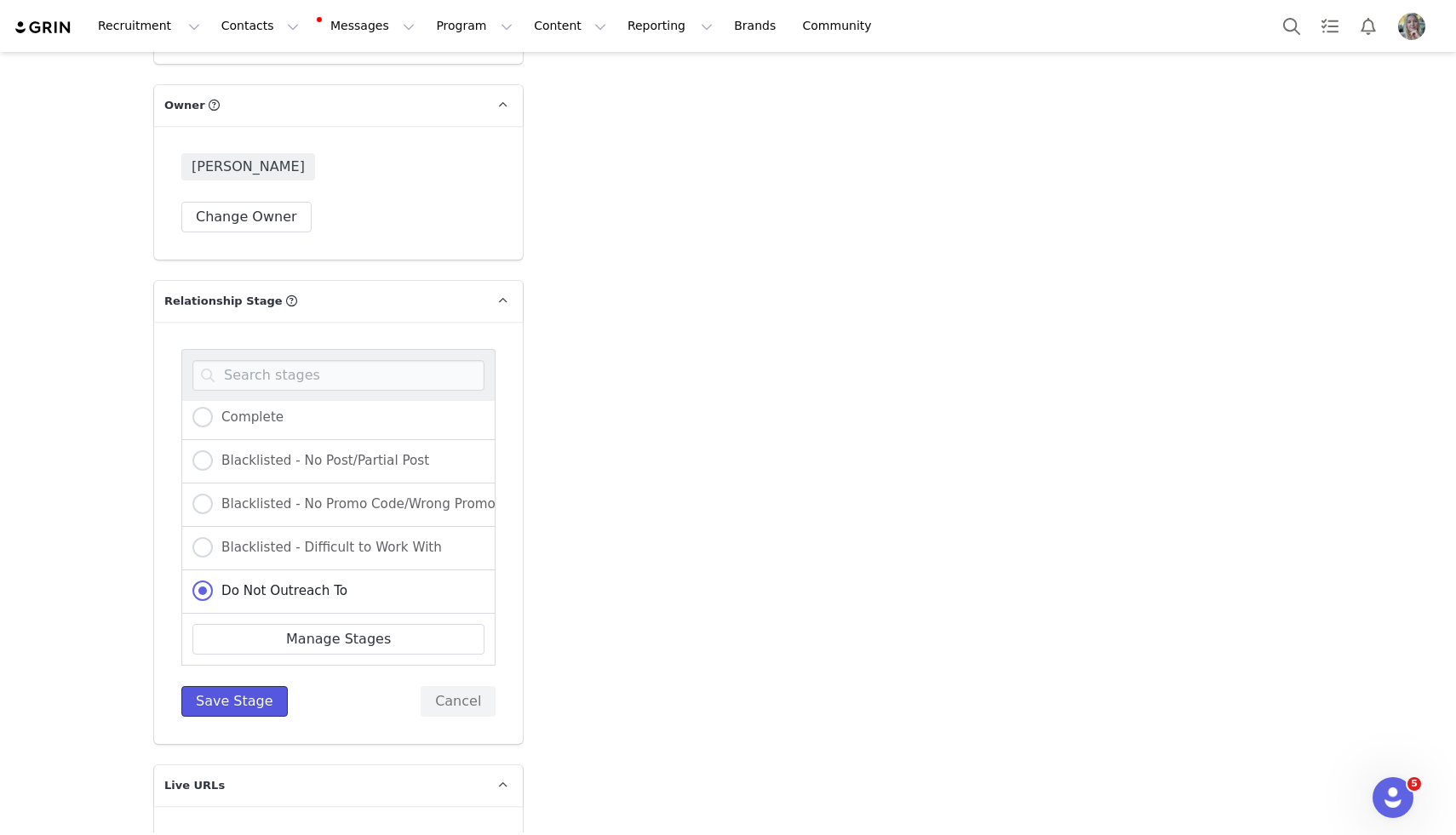
click at [238, 690] on button "Save Stage" at bounding box center [234, 701] width 106 height 31
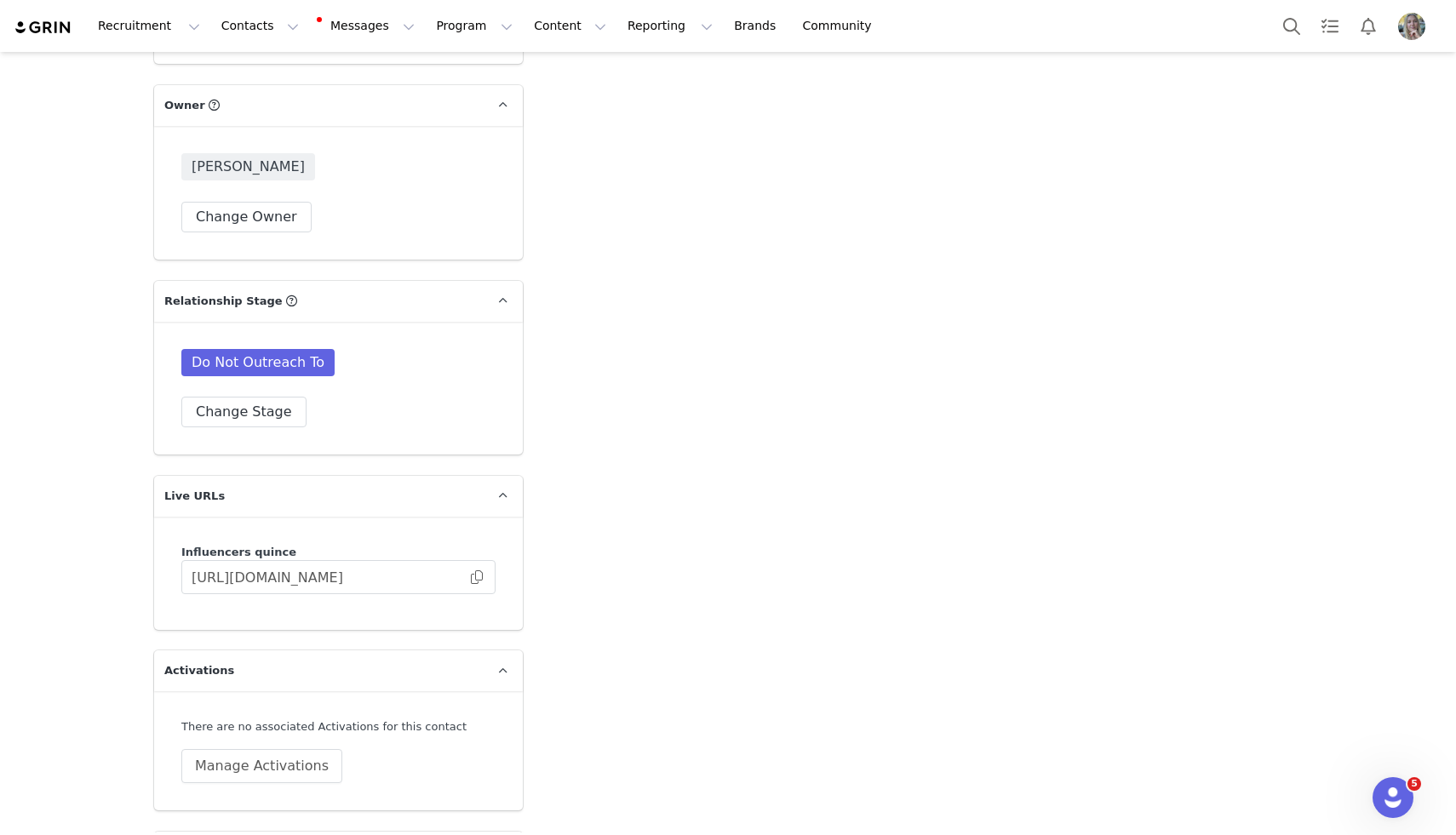
scroll to position [3454, 0]
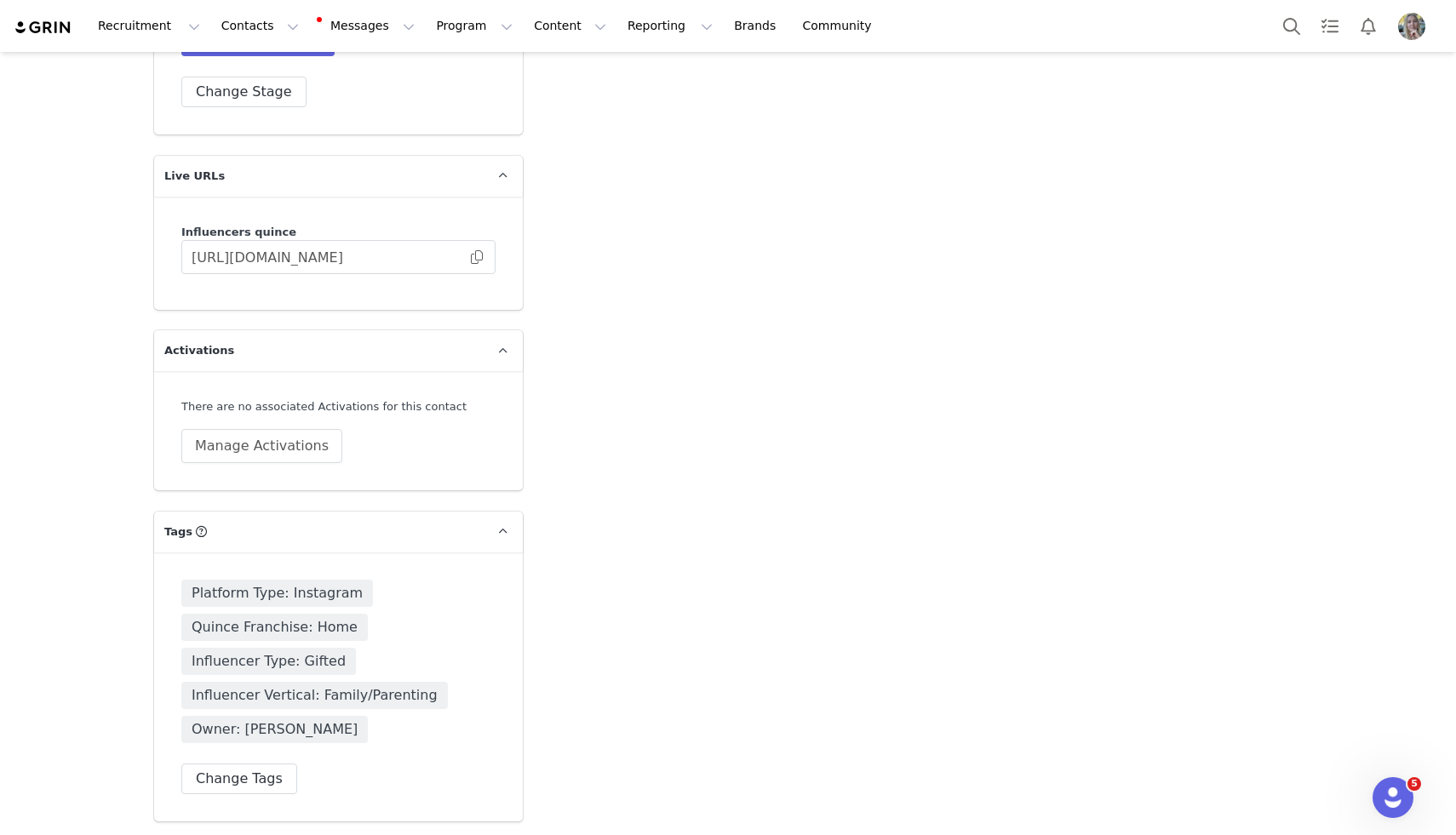
click at [238, 804] on div "Platform Type: Instagram Quince Franchise: Home Influencer Type: Gifted Influen…" at bounding box center [338, 686] width 369 height 269
click at [238, 792] on div "Platform Type: Instagram Quince Franchise: Home Influencer Type: Gifted Influen…" at bounding box center [338, 686] width 369 height 269
click at [238, 781] on button "Change Tags" at bounding box center [239, 778] width 116 height 31
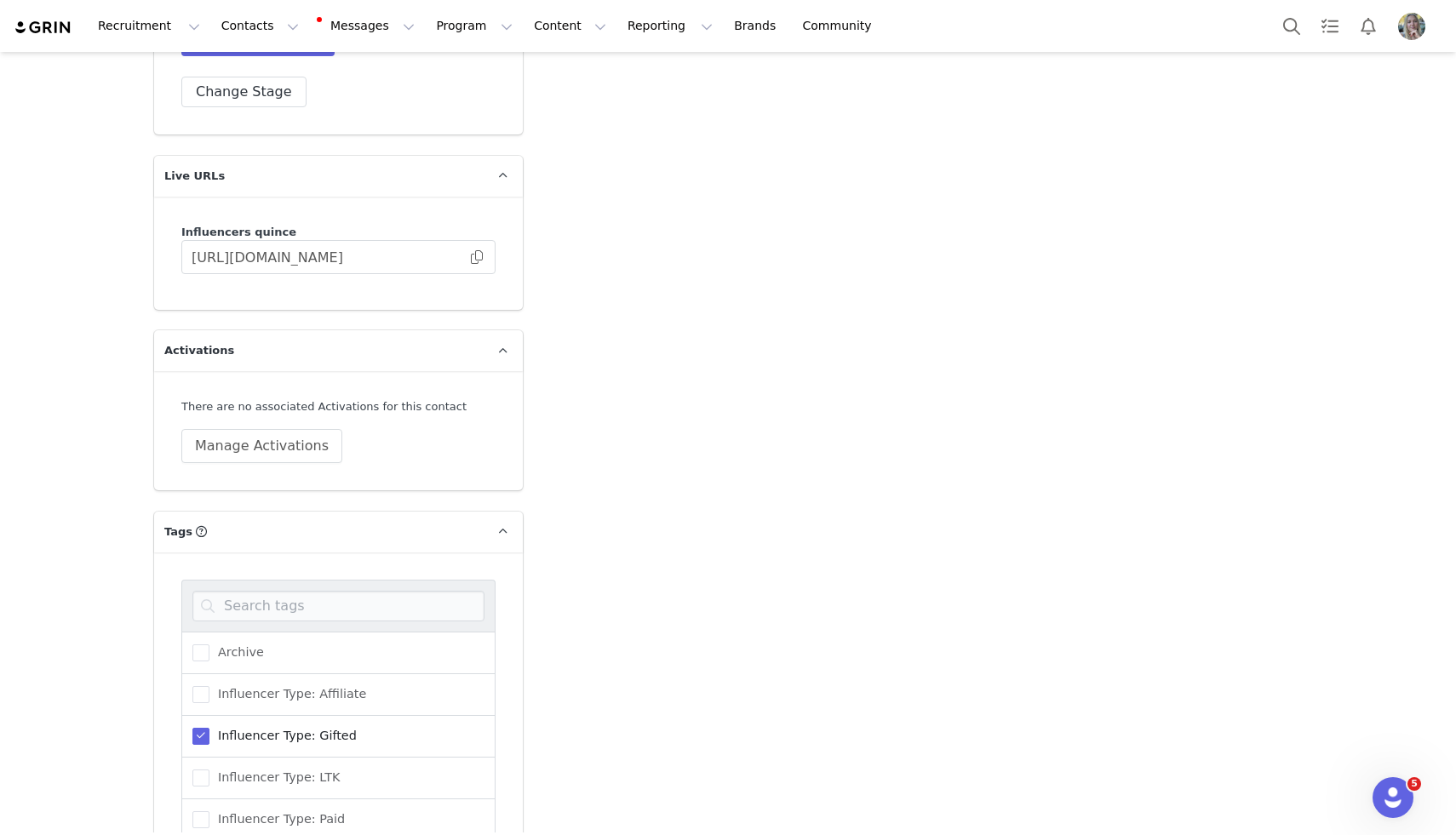
scroll to position [3607, 0]
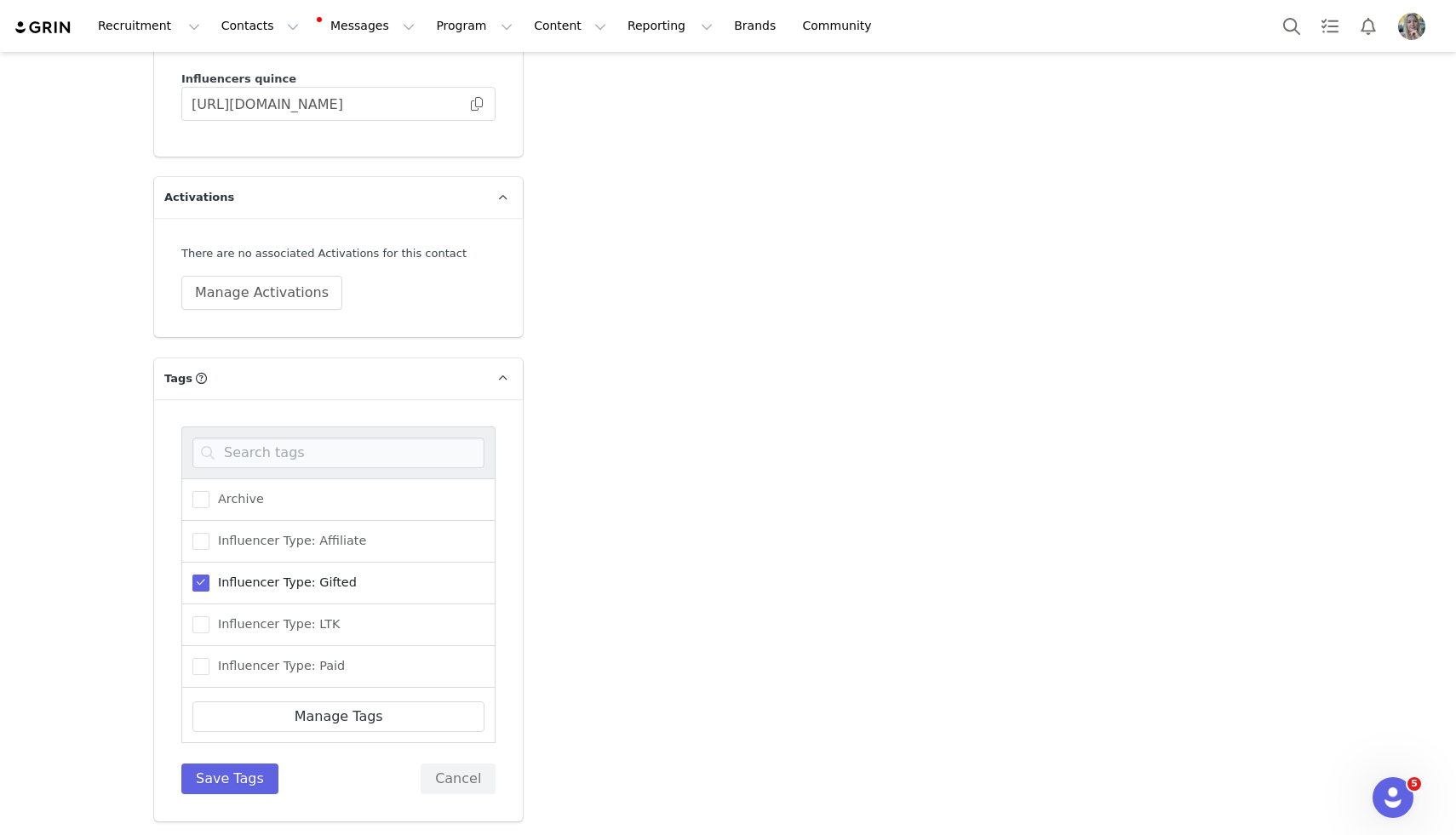
click at [250, 581] on span "Influencer Type: Gifted" at bounding box center [283, 583] width 148 height 16
click at [209, 575] on input "Influencer Type: Gifted" at bounding box center [209, 575] width 0 height 0
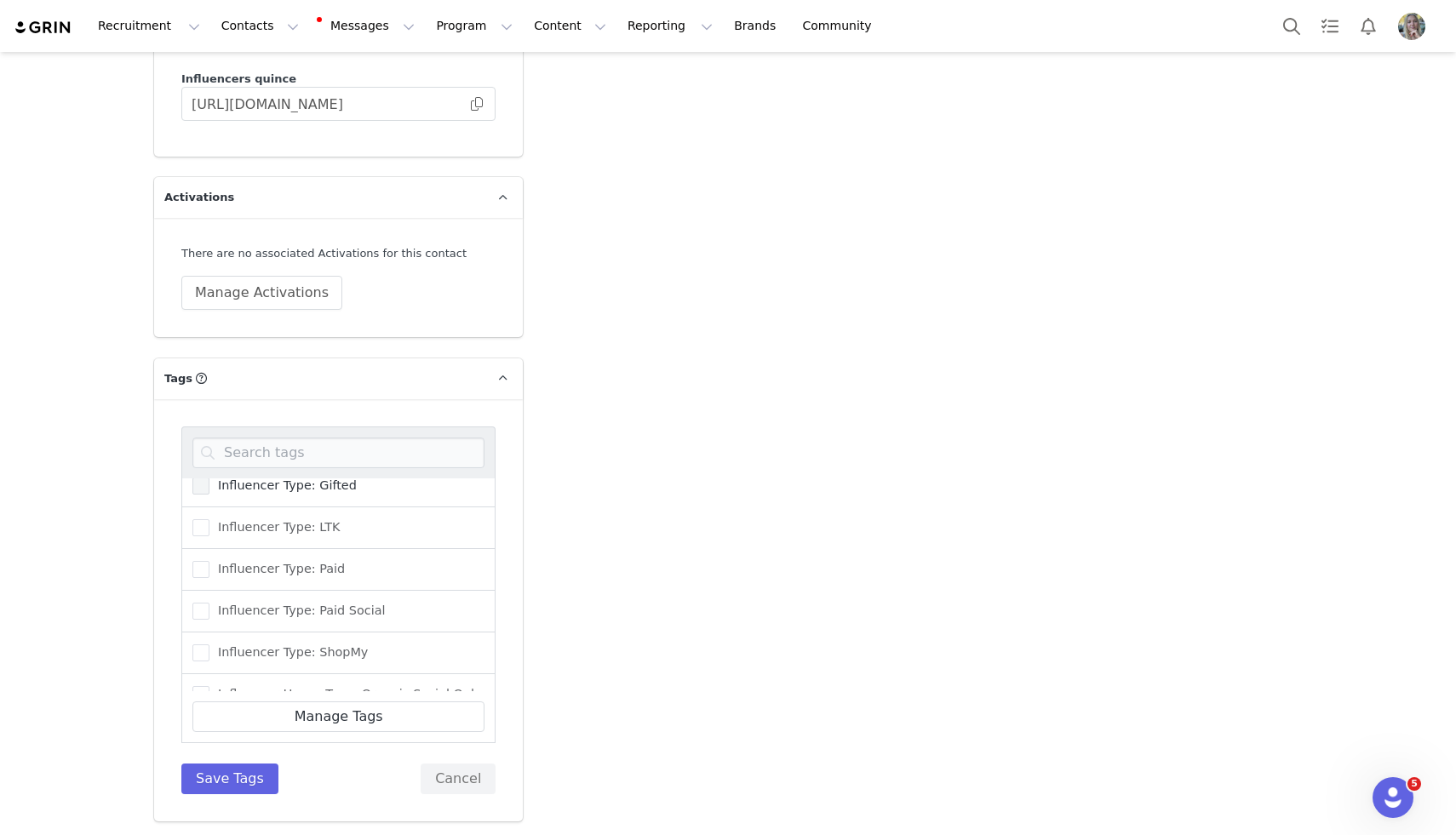
scroll to position [99, 0]
click at [257, 644] on span "Influencer Type: ShopMy" at bounding box center [289, 651] width 159 height 16
click at [209, 643] on input "Influencer Type: ShopMy" at bounding box center [209, 643] width 0 height 0
click at [288, 600] on div "Influencer Vertical: Family/Parenting" at bounding box center [338, 615] width 314 height 42
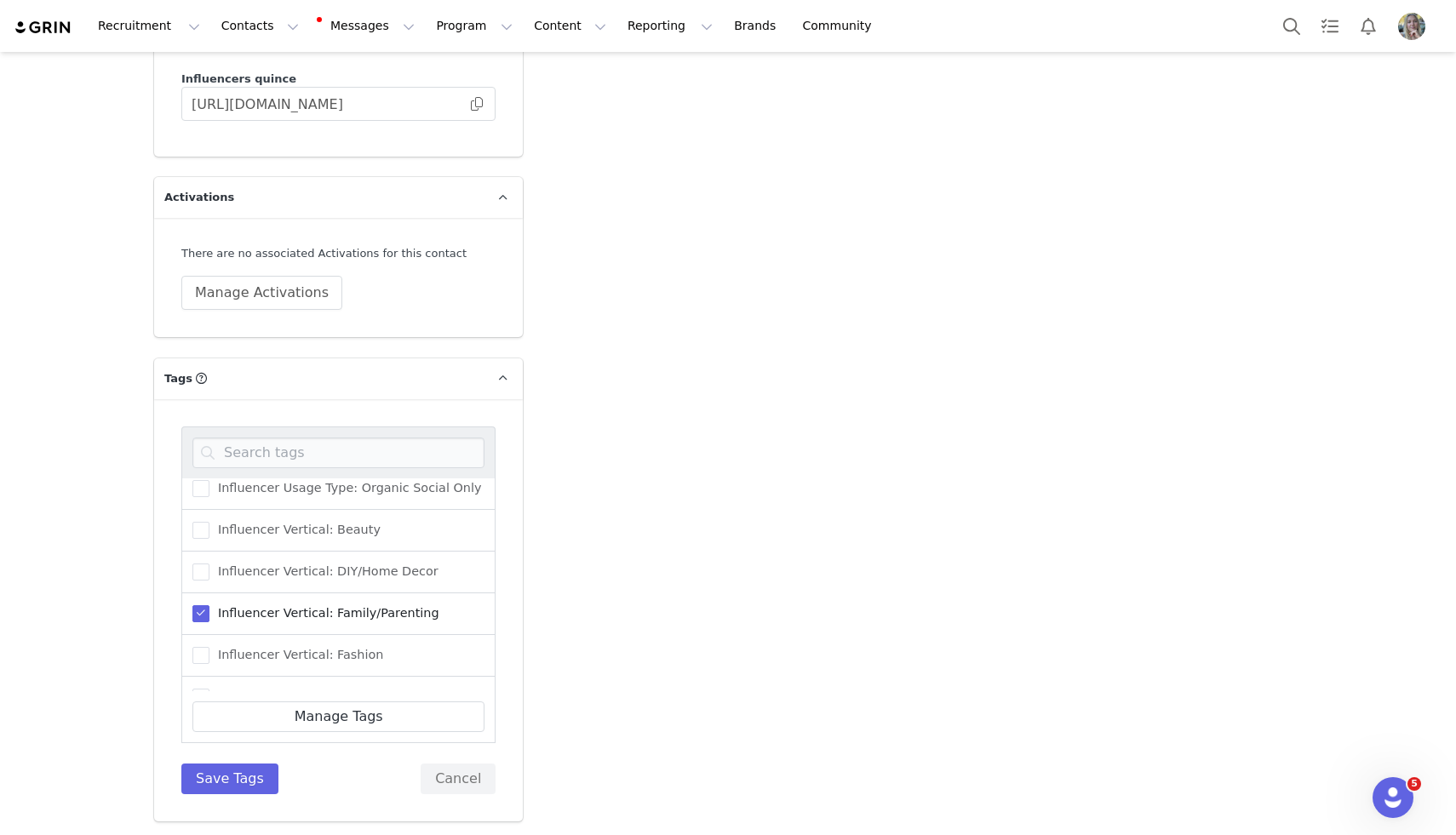
click at [288, 606] on span "Influencer Vertical: Family/Parenting" at bounding box center [324, 614] width 230 height 16
click at [209, 606] on input "Influencer Vertical: Family/Parenting" at bounding box center [209, 606] width 0 height 0
click at [277, 580] on div "Owner: Jinal" at bounding box center [338, 570] width 314 height 42
click at [277, 556] on div "Owner: Jinal" at bounding box center [338, 570] width 314 height 42
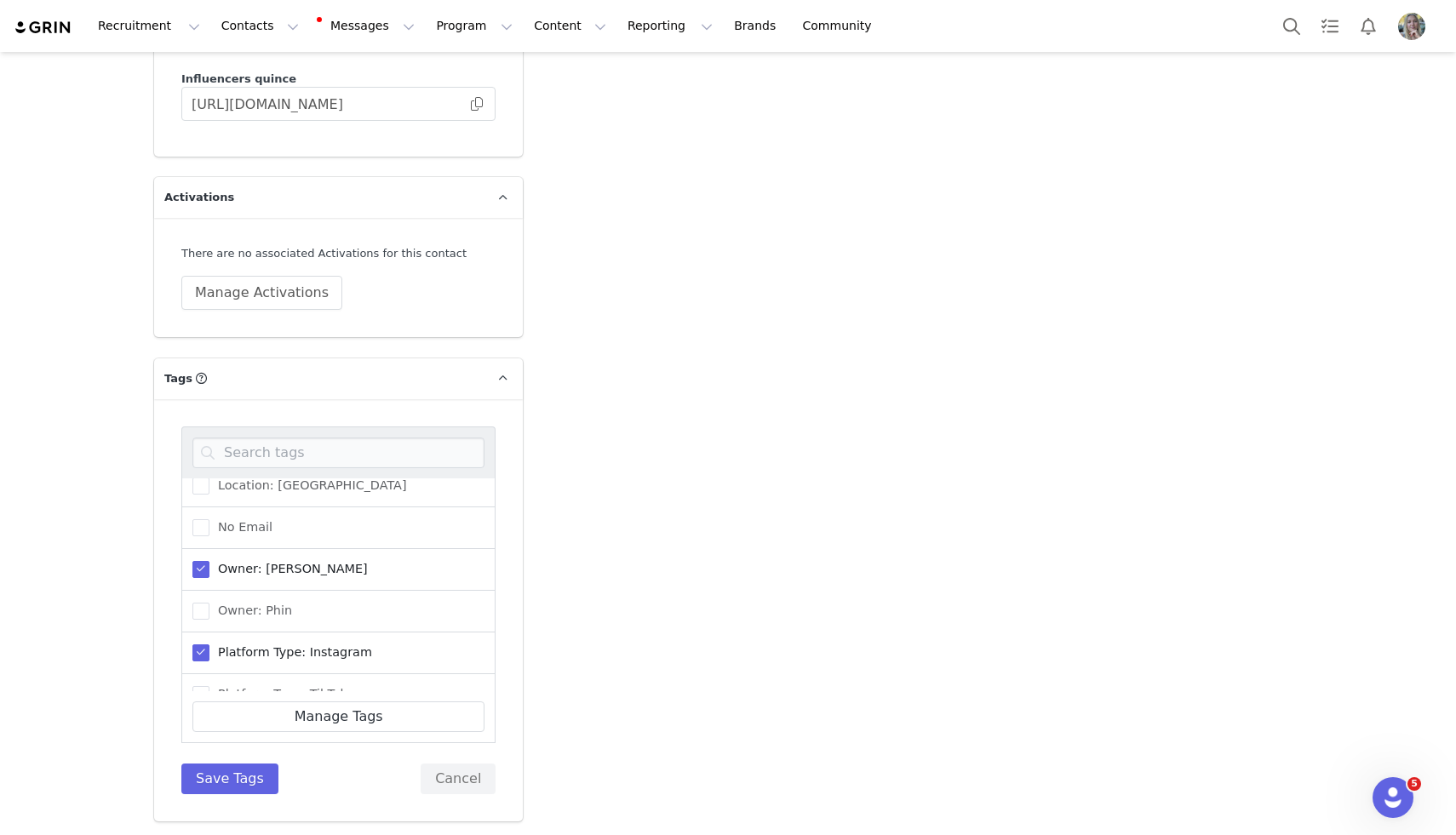
click at [268, 563] on span "Owner: Jinal" at bounding box center [289, 569] width 159 height 16
click at [209, 561] on input "Owner: Jinal" at bounding box center [209, 561] width 0 height 0
click at [301, 670] on div "Platform Type: Instagram" at bounding box center [338, 654] width 314 height 42
click at [300, 655] on span "Platform Type: Instagram" at bounding box center [291, 653] width 163 height 16
click at [209, 645] on input "Platform Type: Instagram" at bounding box center [209, 645] width 0 height 0
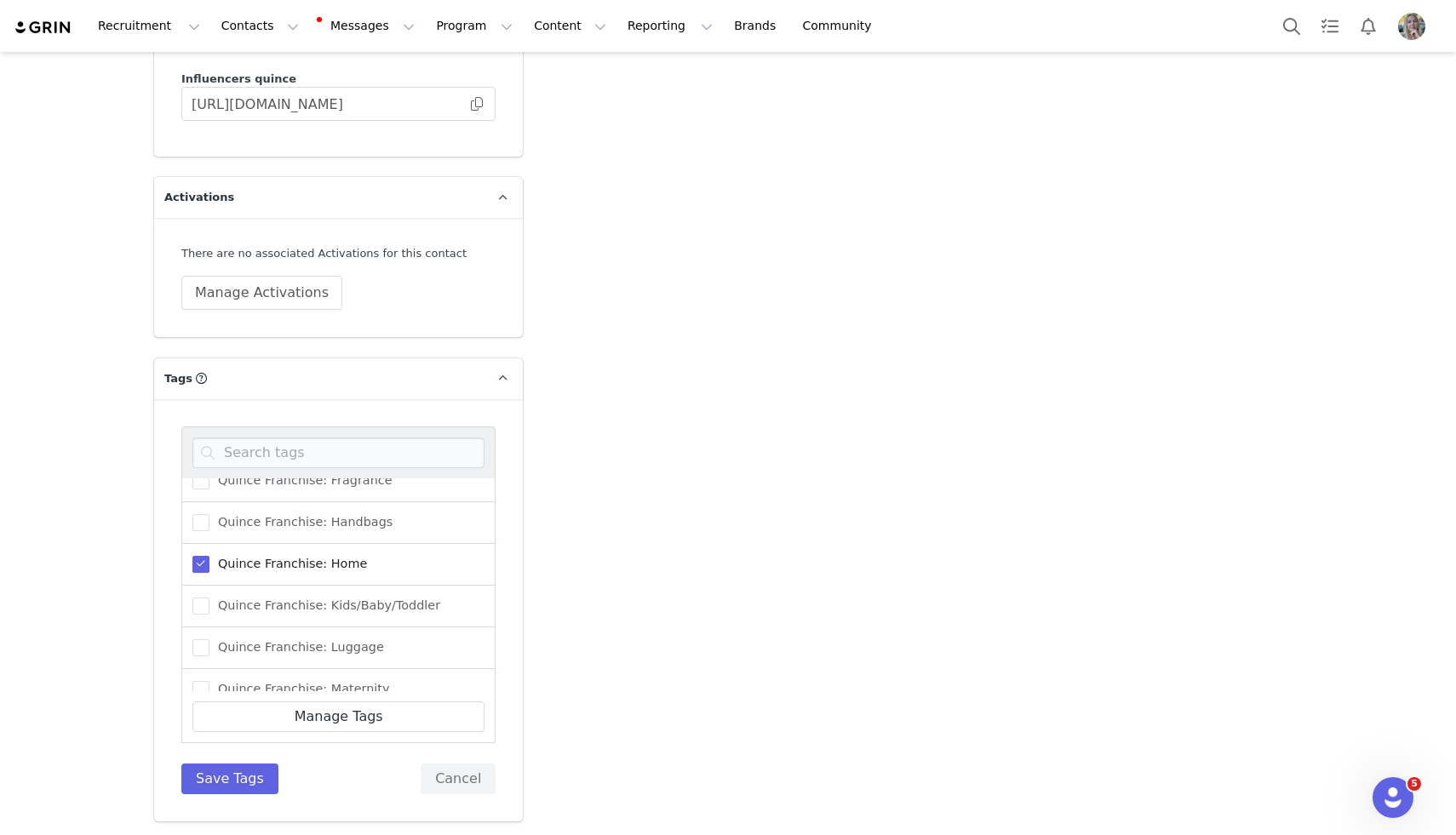
click at [328, 556] on span "Quince Franchise: Home" at bounding box center [288, 564] width 158 height 16
click at [209, 556] on input "Quince Franchise: Home" at bounding box center [209, 556] width 0 height 0
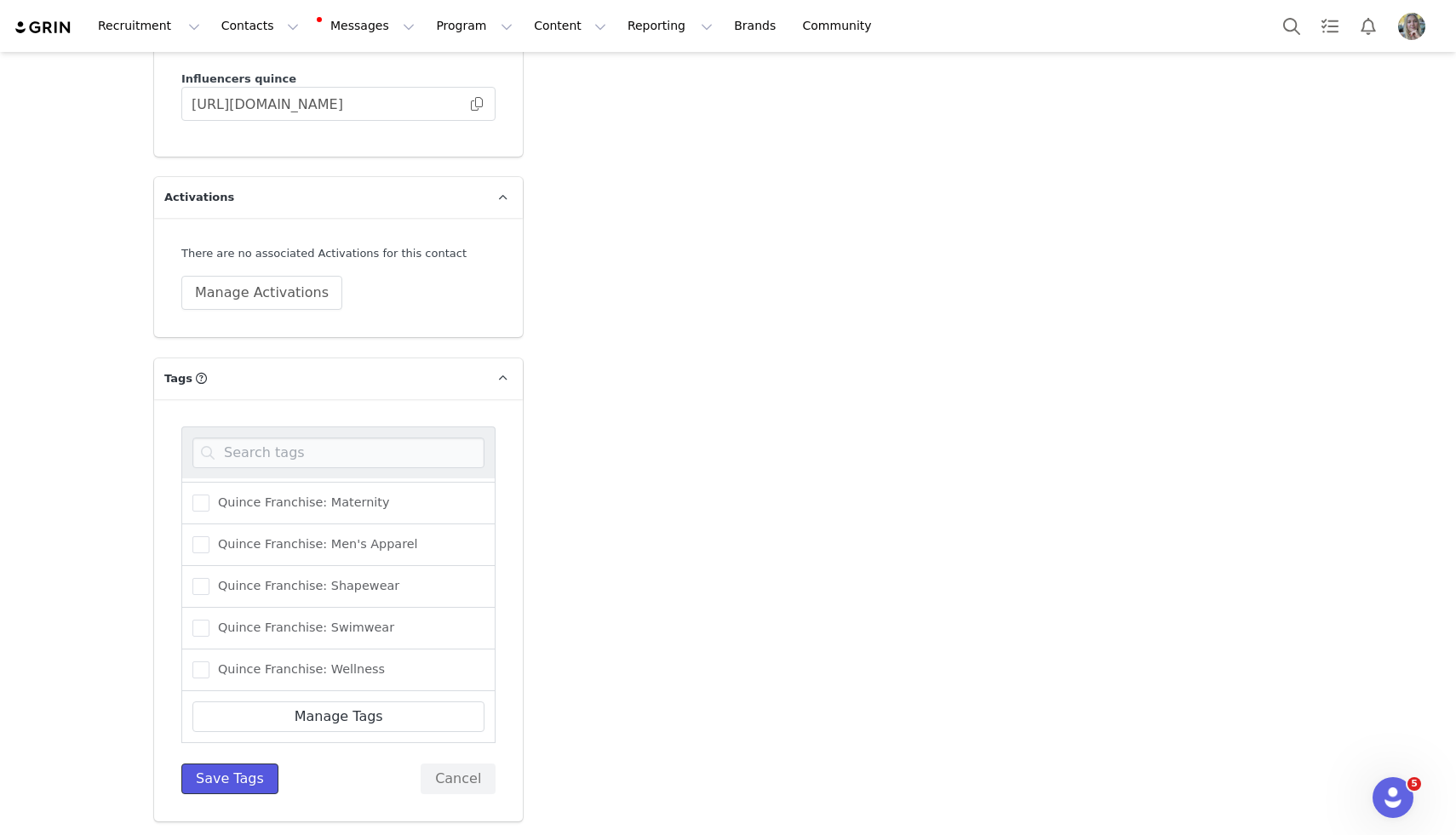
click at [246, 787] on button "Save Tags" at bounding box center [230, 778] width 97 height 31
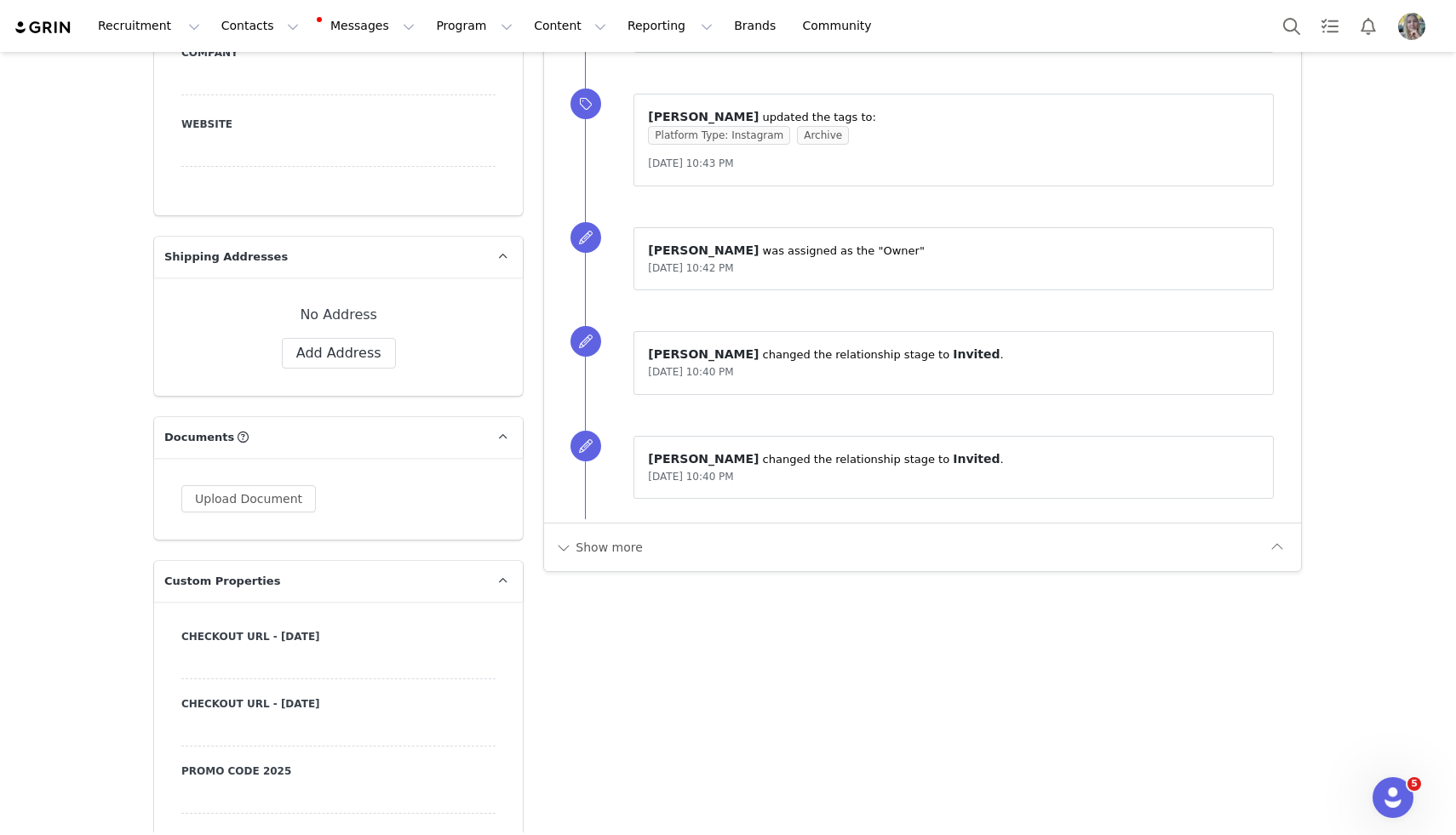
scroll to position [0, 0]
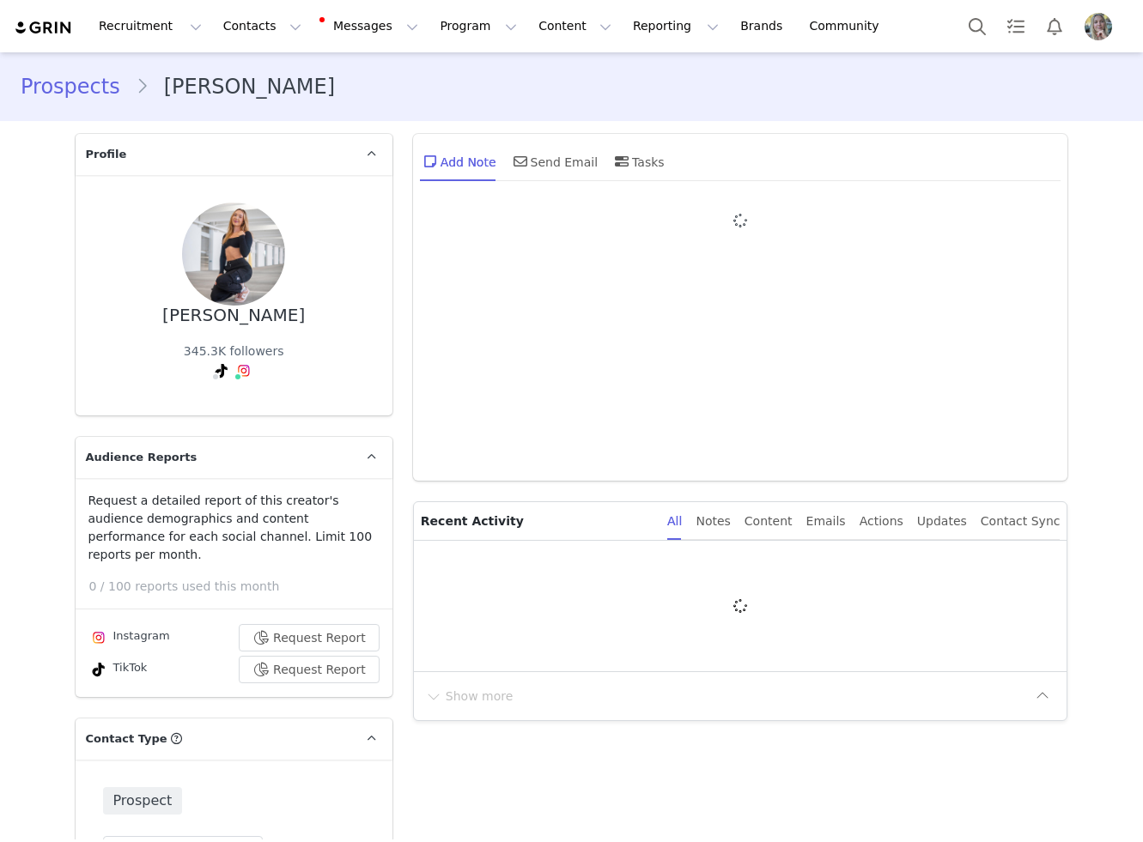
type input "+1 ([GEOGRAPHIC_DATA])"
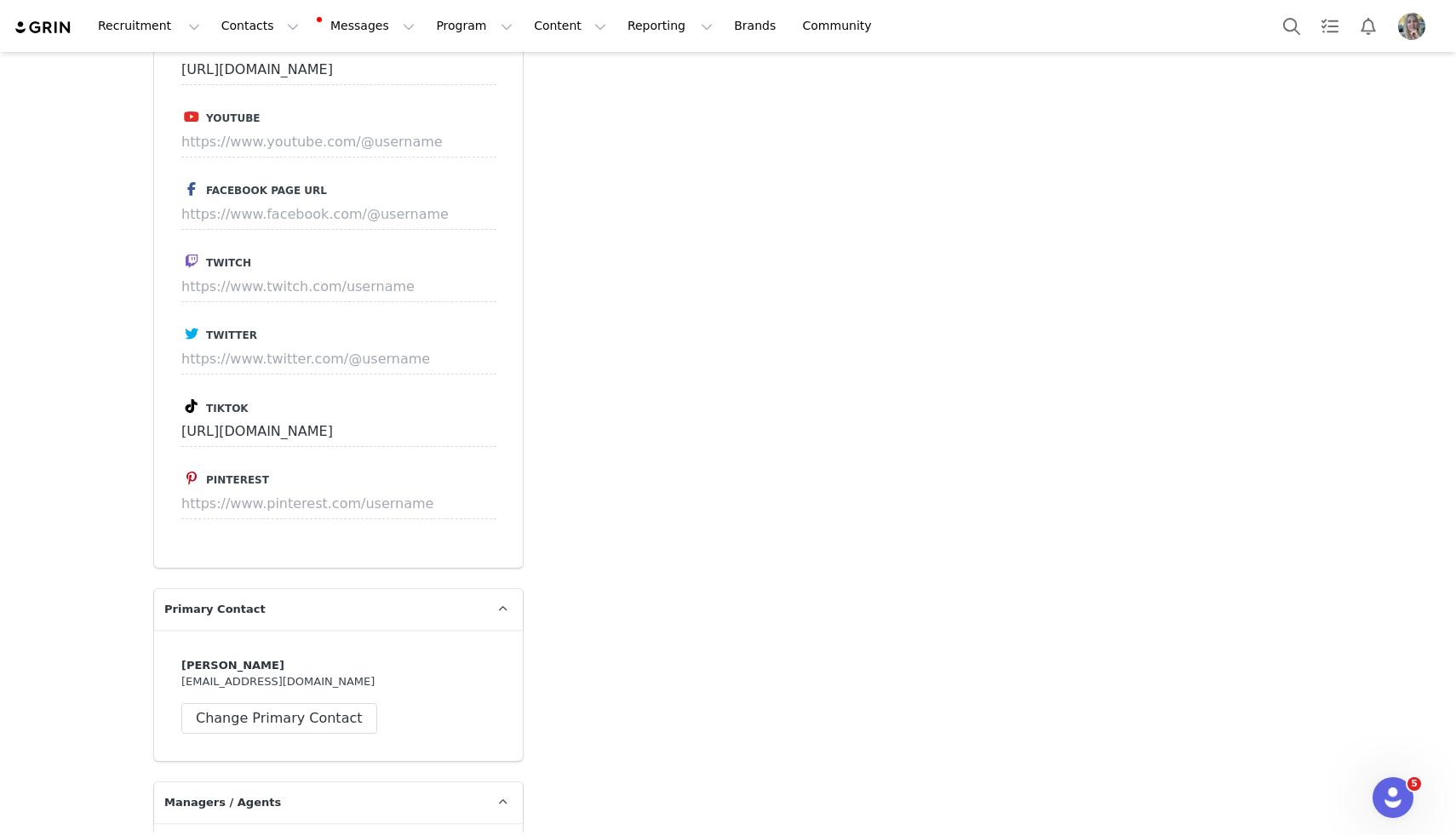
scroll to position [2474, 0]
